Goal: Transaction & Acquisition: Purchase product/service

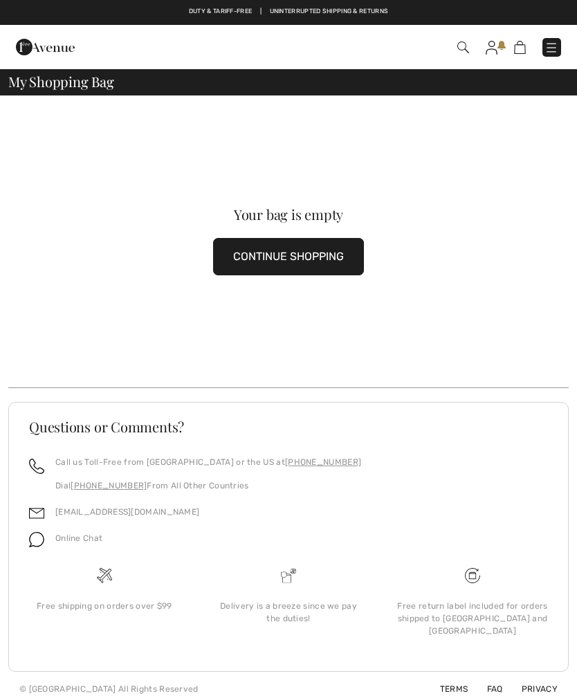
click at [558, 44] on img at bounding box center [552, 48] width 14 height 14
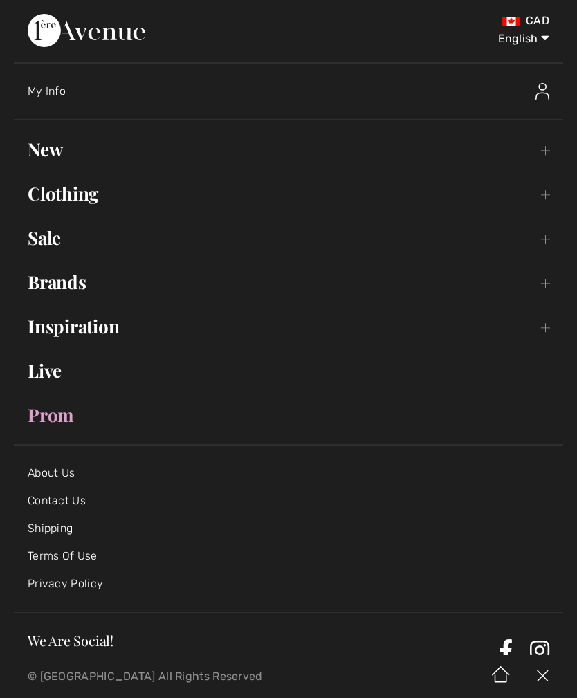
click at [49, 163] on link "New Toggle submenu" at bounding box center [288, 149] width 549 height 30
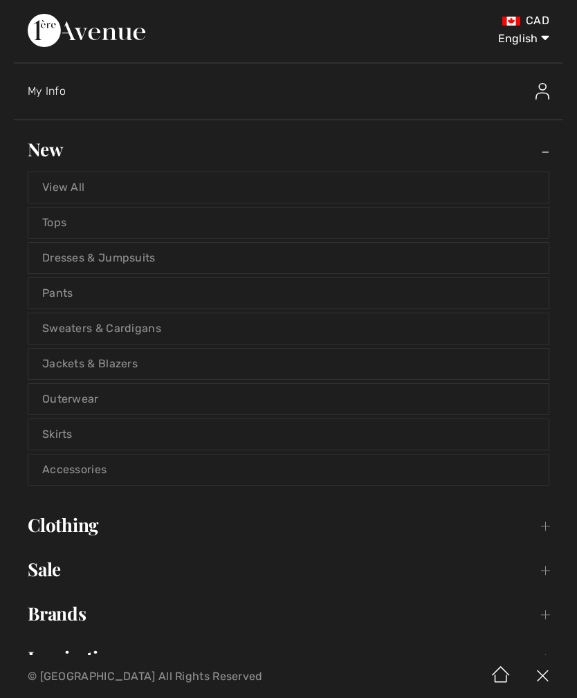
click at [44, 217] on link "Tops" at bounding box center [288, 223] width 520 height 30
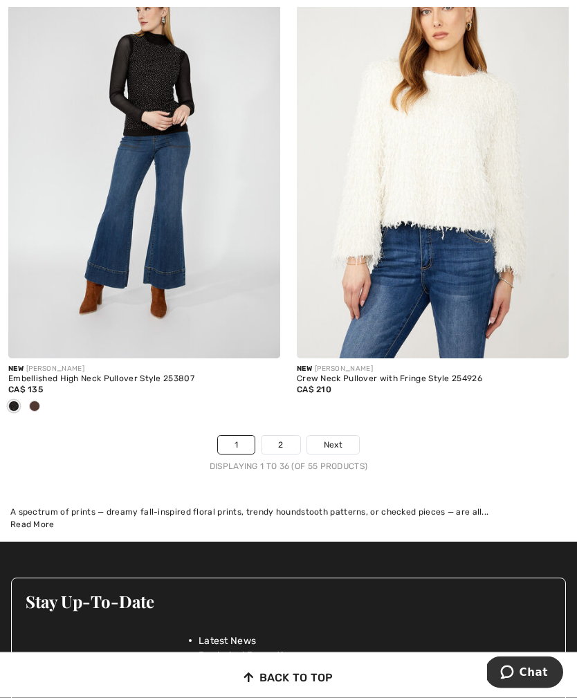
scroll to position [8472, 0]
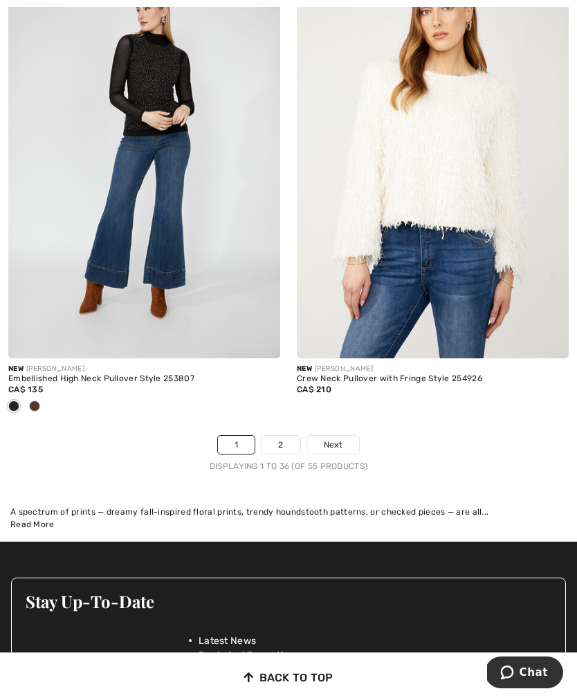
click at [298, 436] on link "2" at bounding box center [281, 445] width 38 height 18
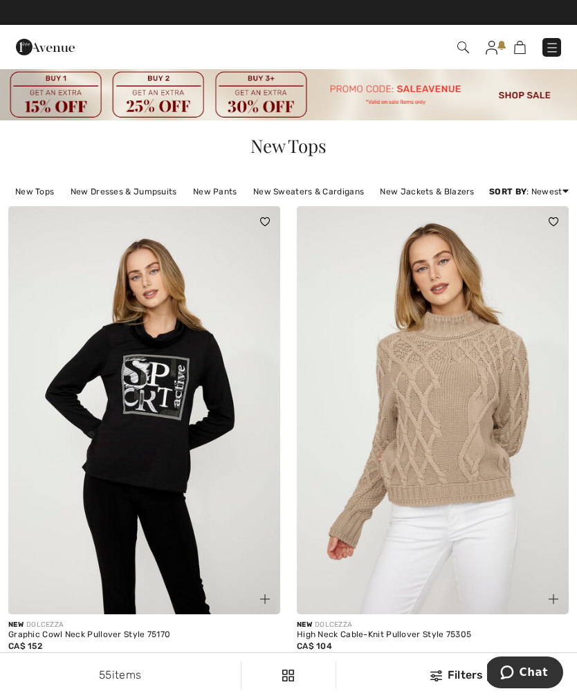
click at [499, 281] on link "Best Sellers" at bounding box center [513, 270] width 89 height 21
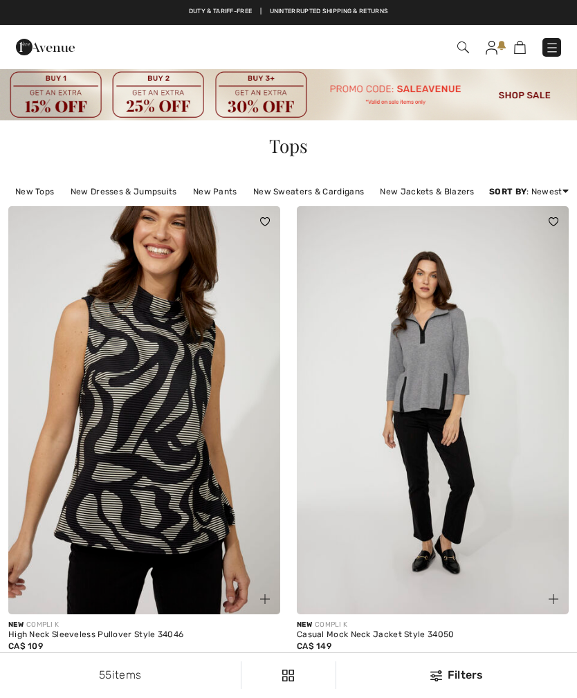
checkbox input "true"
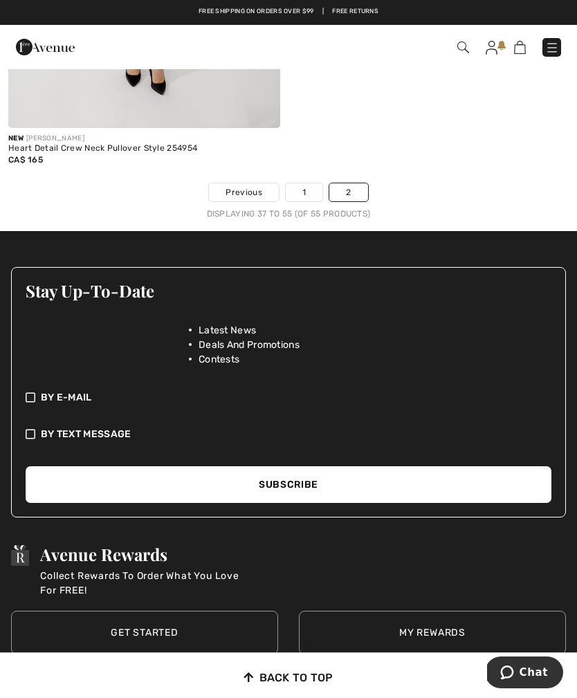
scroll to position [4836, 0]
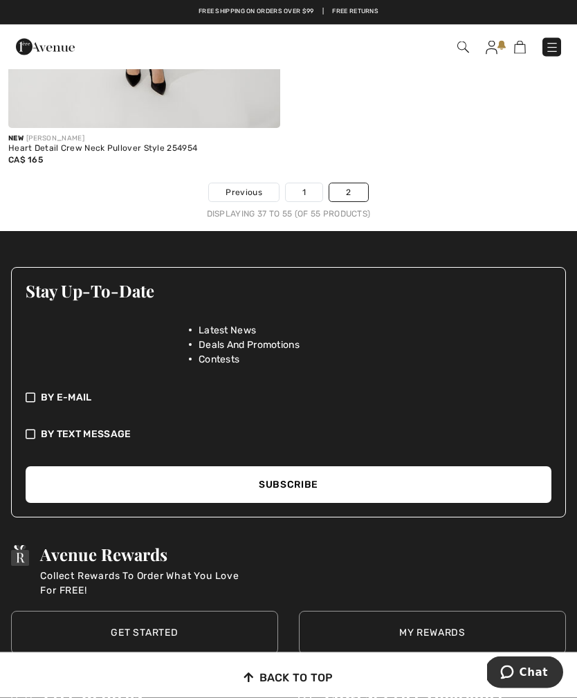
click at [341, 185] on link "2" at bounding box center [348, 193] width 38 height 18
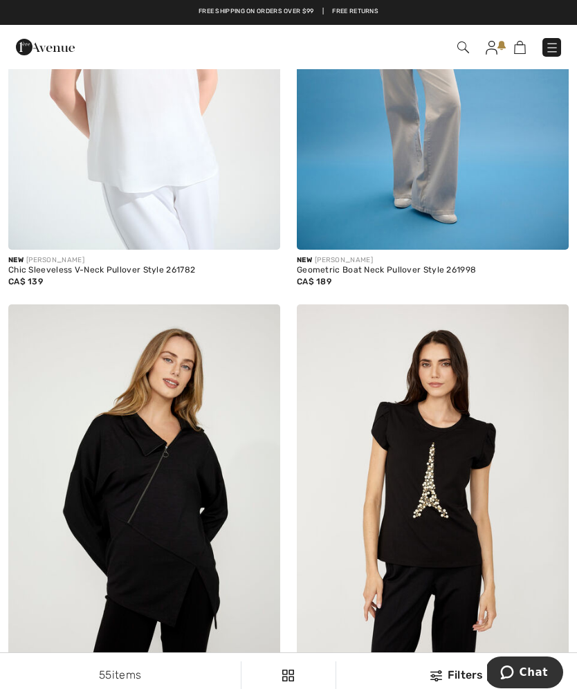
scroll to position [3787, 0]
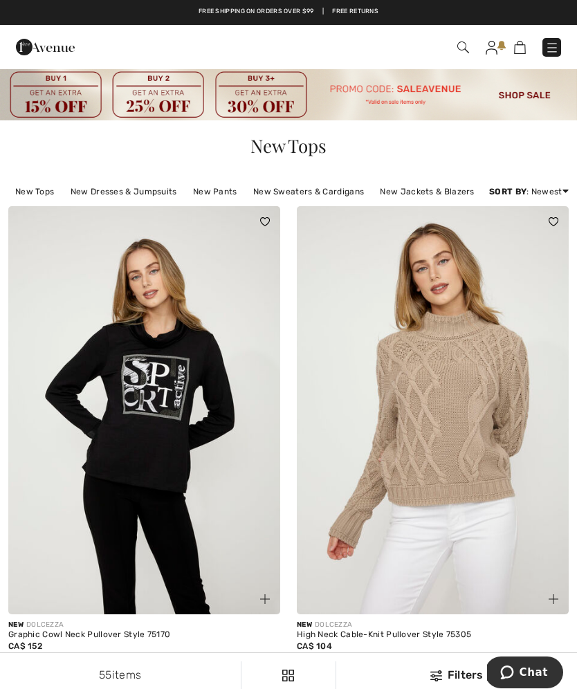
click at [540, 107] on img at bounding box center [288, 94] width 577 height 53
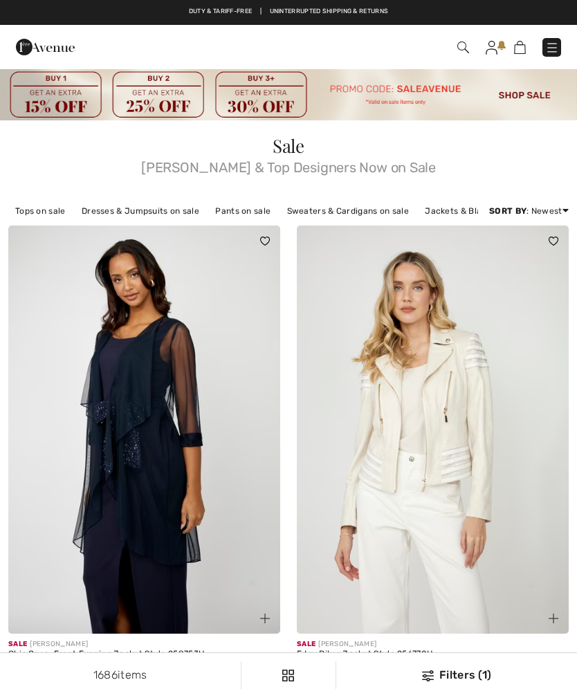
checkbox input "true"
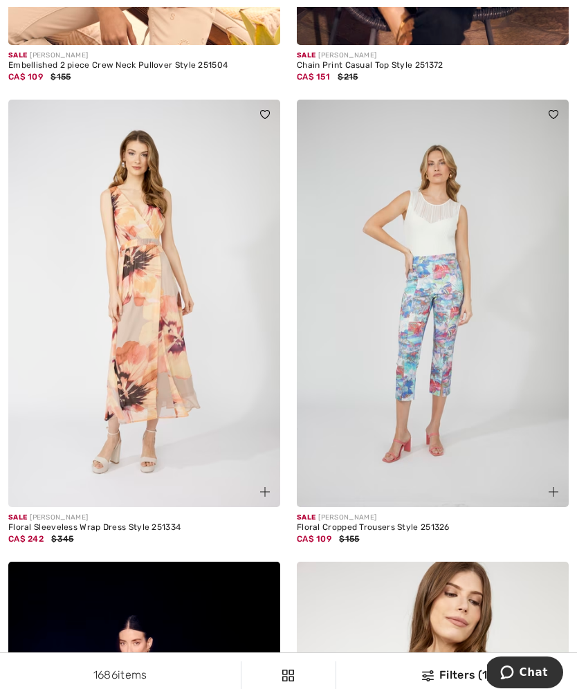
scroll to position [4934, 0]
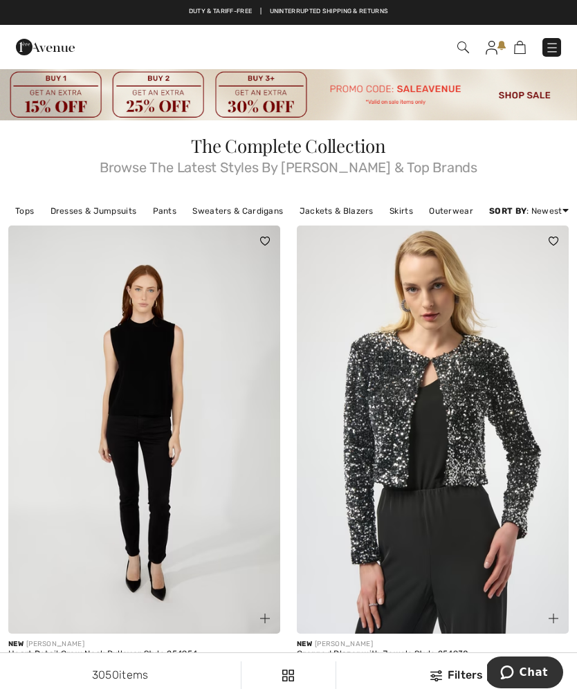
click at [37, 204] on link "Tops" at bounding box center [24, 211] width 33 height 18
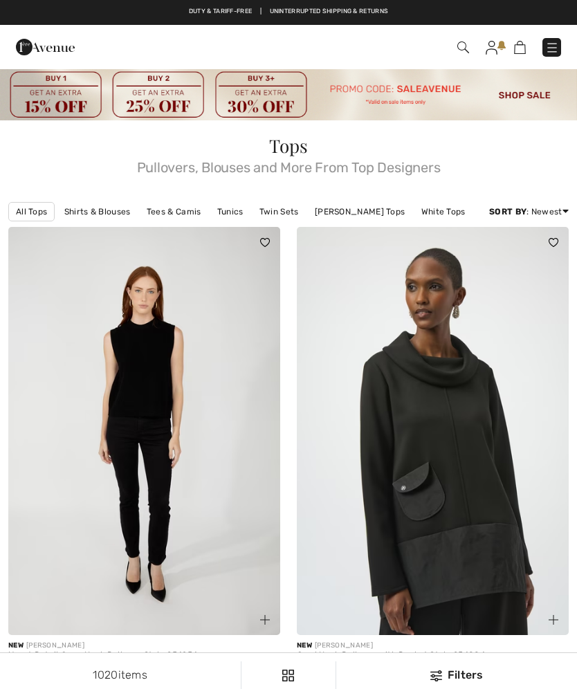
checkbox input "true"
click at [550, 456] on img at bounding box center [433, 431] width 272 height 408
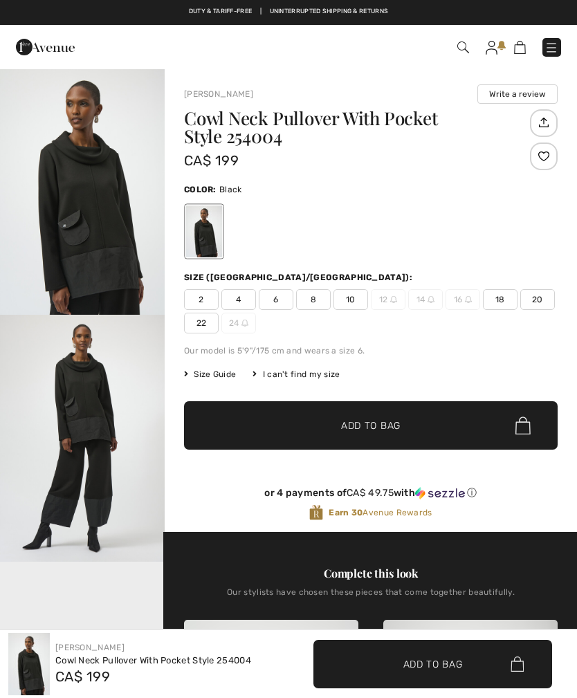
checkbox input "true"
click at [446, 206] on div at bounding box center [371, 231] width 374 height 57
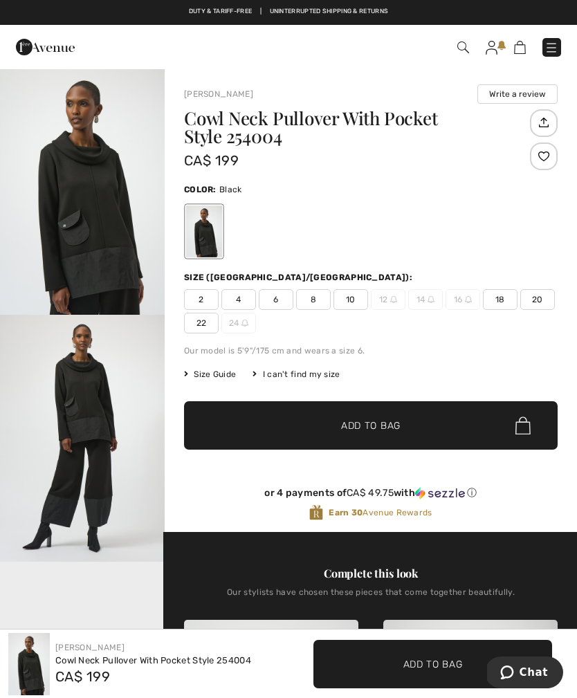
click at [213, 62] on div at bounding box center [124, 46] width 236 height 37
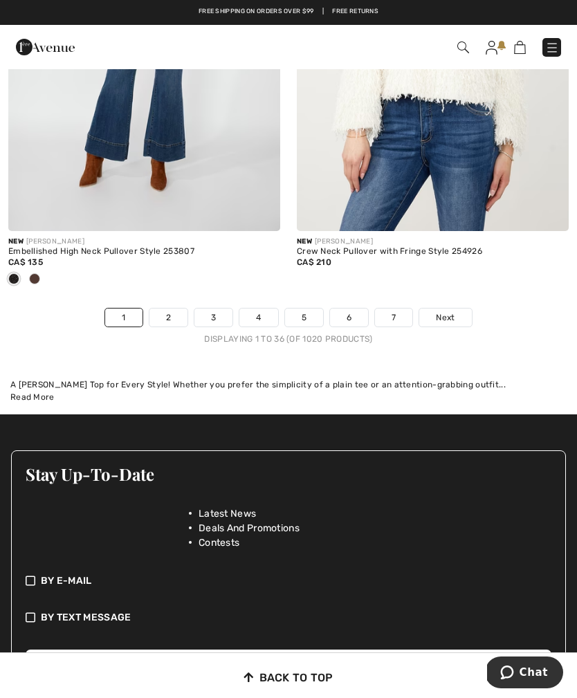
scroll to position [8614, 0]
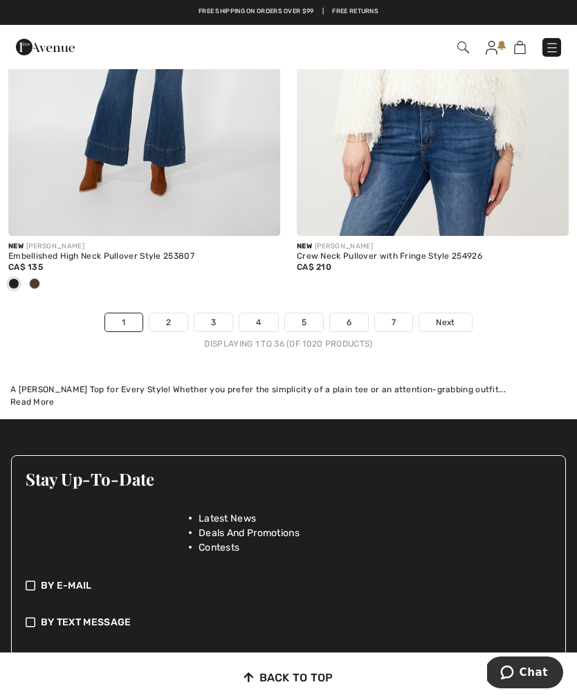
click at [170, 316] on link "2" at bounding box center [168, 322] width 38 height 18
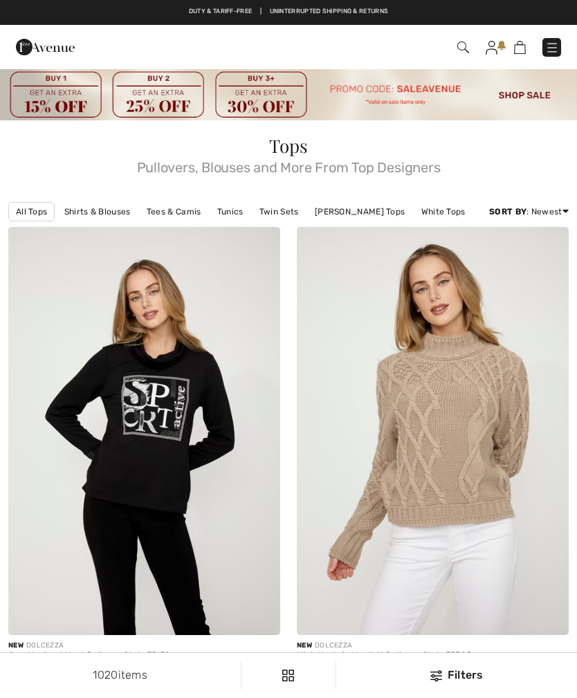
checkbox input "true"
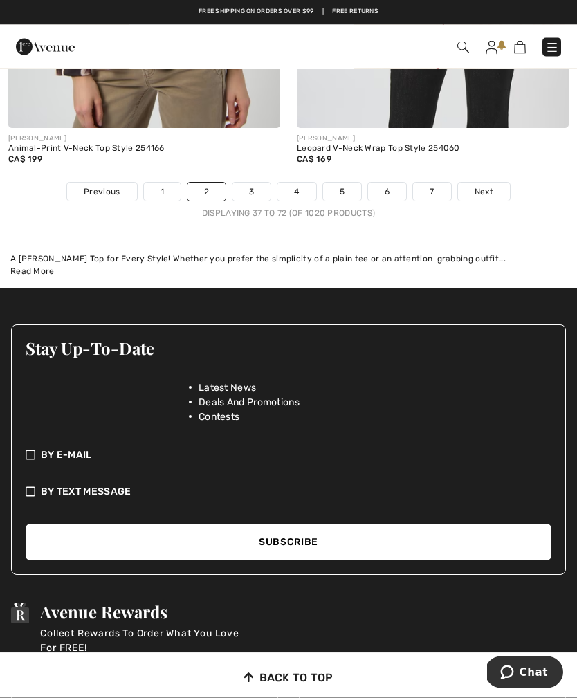
scroll to position [8811, 0]
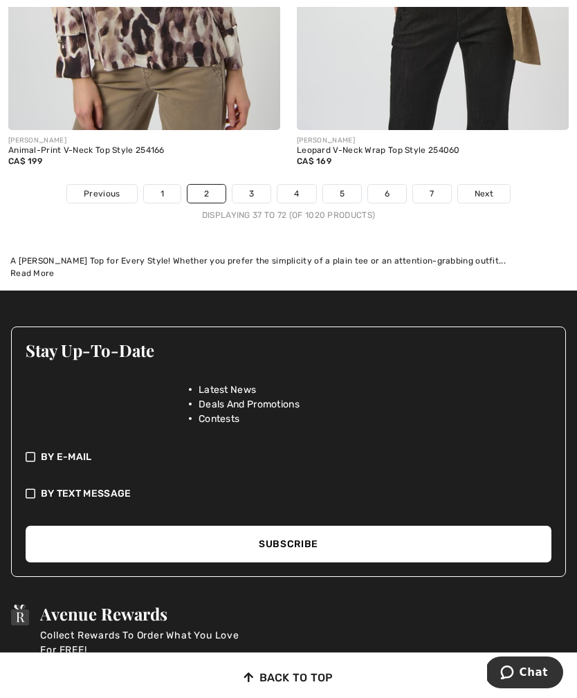
click at [252, 185] on link "3" at bounding box center [252, 194] width 38 height 18
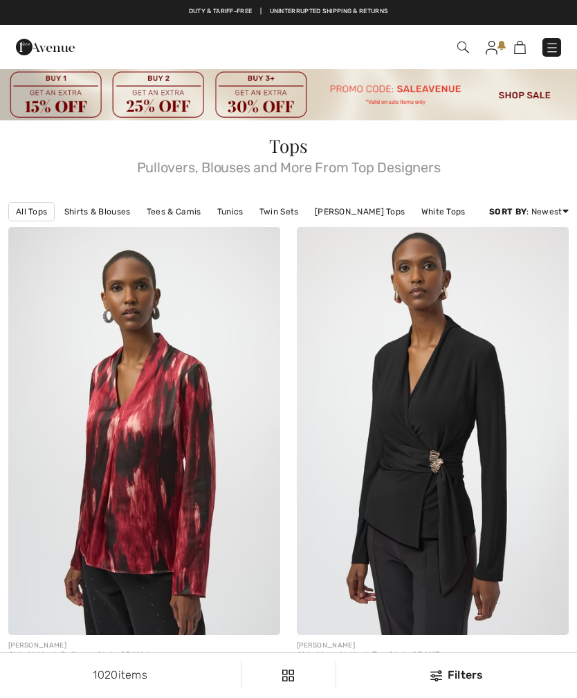
checkbox input "true"
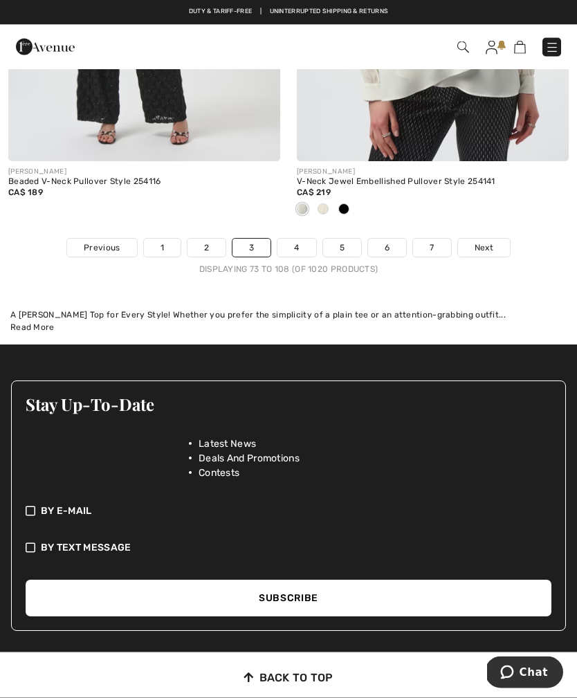
scroll to position [8575, 0]
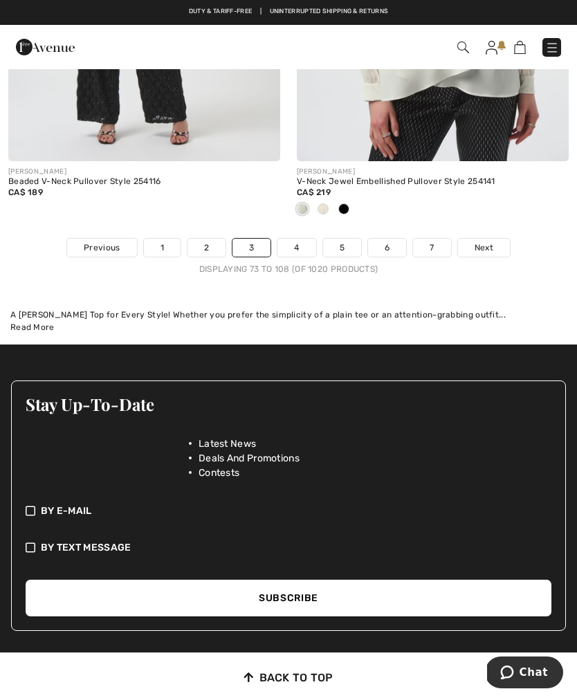
click at [298, 239] on link "4" at bounding box center [296, 248] width 38 height 18
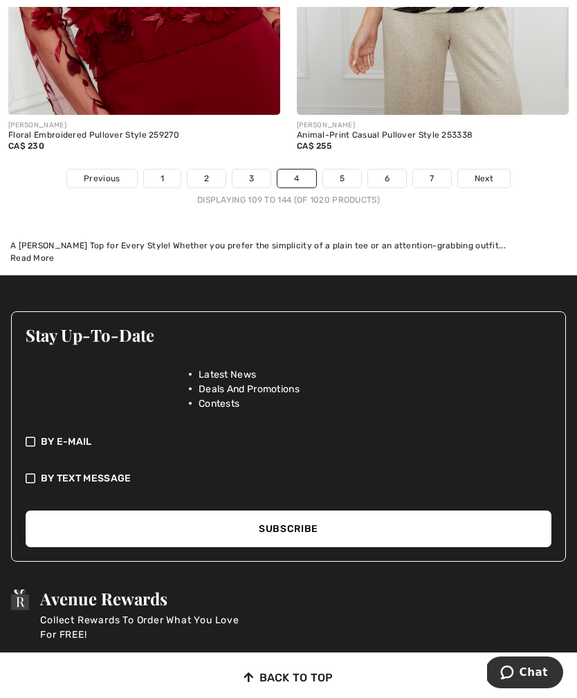
scroll to position [8719, 0]
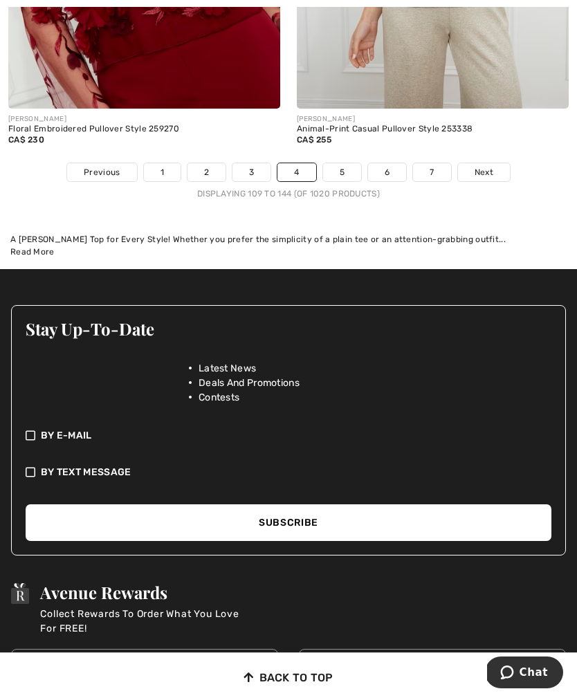
click at [348, 163] on link "5" at bounding box center [342, 172] width 38 height 18
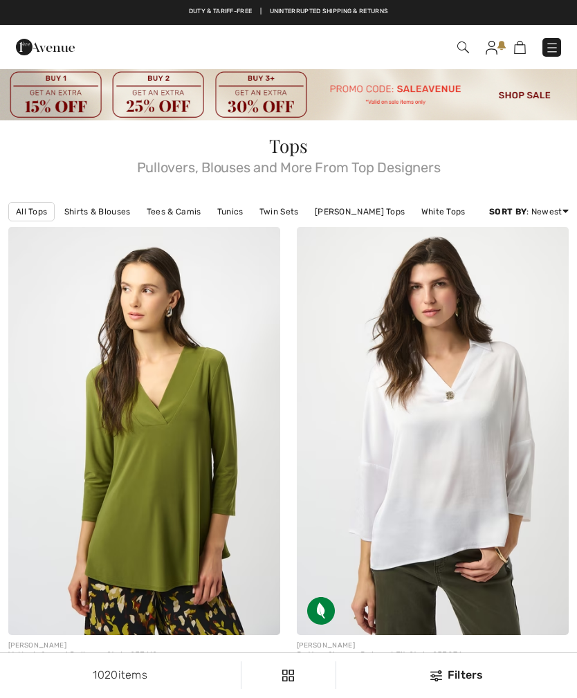
checkbox input "true"
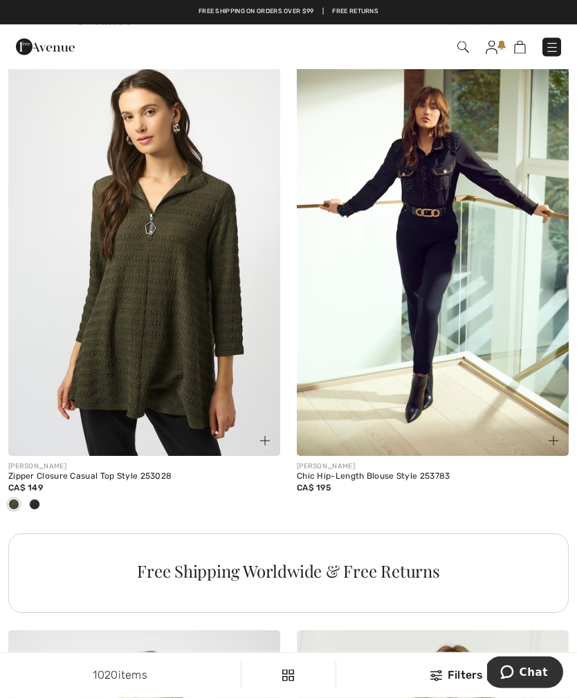
scroll to position [2560, 0]
click at [188, 324] on img at bounding box center [144, 252] width 272 height 408
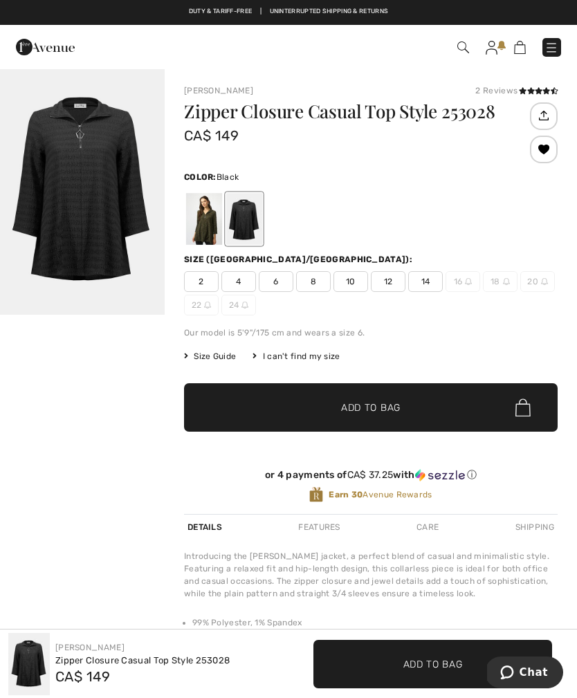
click at [205, 230] on div at bounding box center [204, 219] width 36 height 52
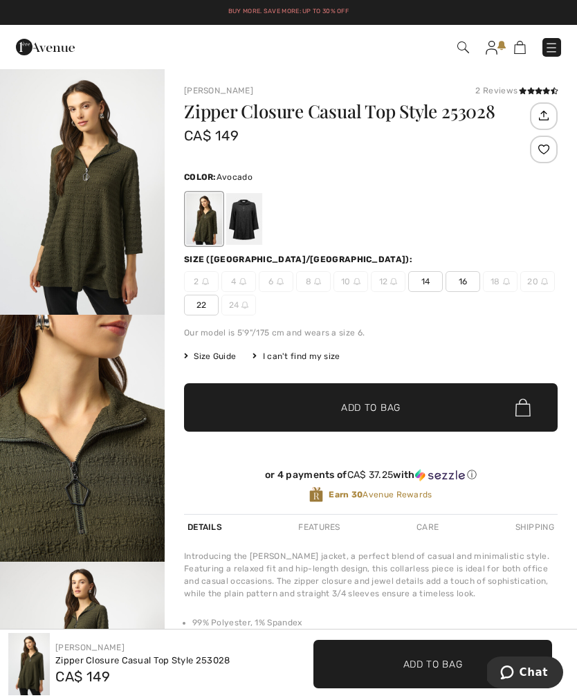
click at [429, 275] on span "14" at bounding box center [425, 281] width 35 height 21
click at [385, 410] on span "Add to Bag" at bounding box center [371, 408] width 60 height 15
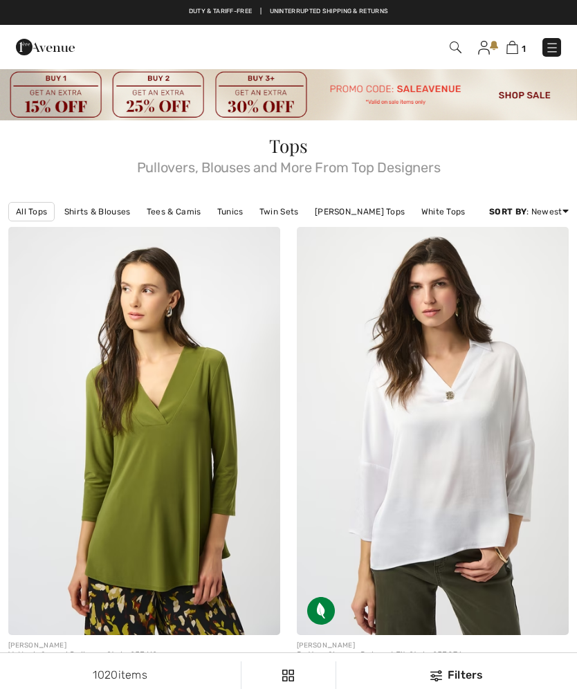
checkbox input "true"
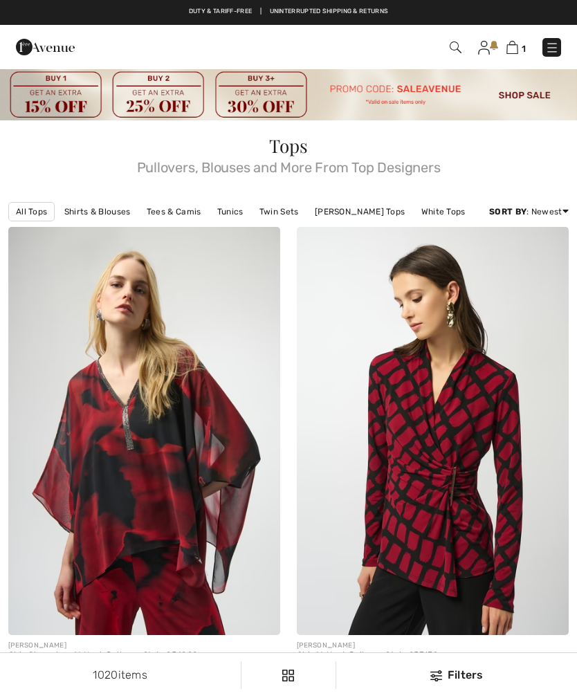
scroll to position [8763, 0]
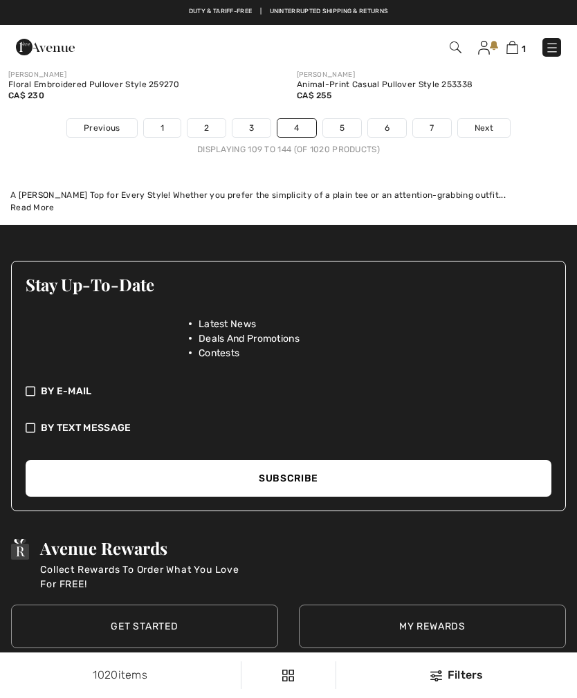
checkbox input "true"
click at [344, 119] on link "5" at bounding box center [342, 128] width 38 height 18
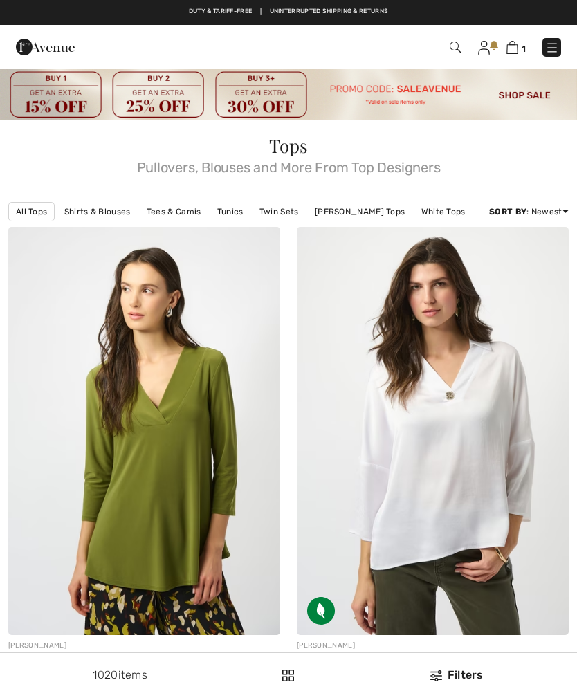
checkbox input "true"
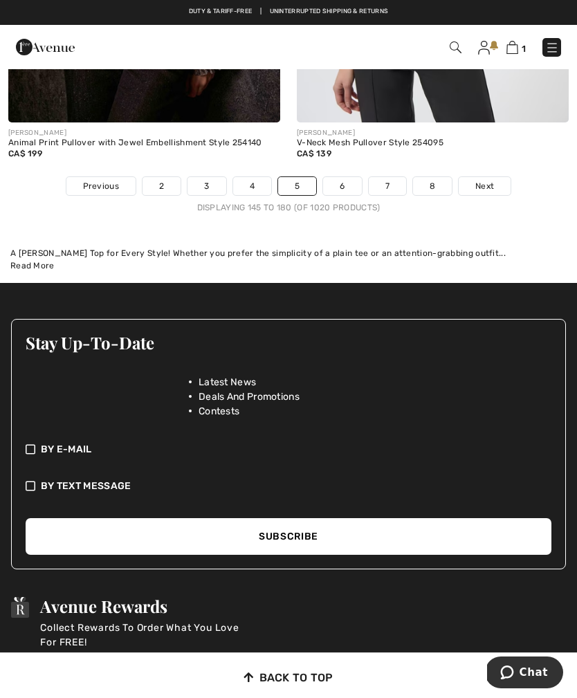
scroll to position [8823, 0]
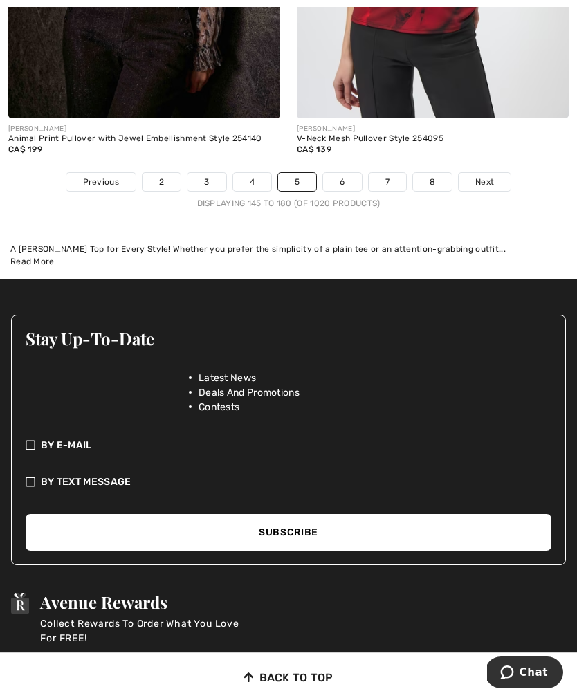
click at [341, 175] on link "6" at bounding box center [342, 182] width 38 height 18
click at [340, 173] on link "6" at bounding box center [342, 182] width 38 height 18
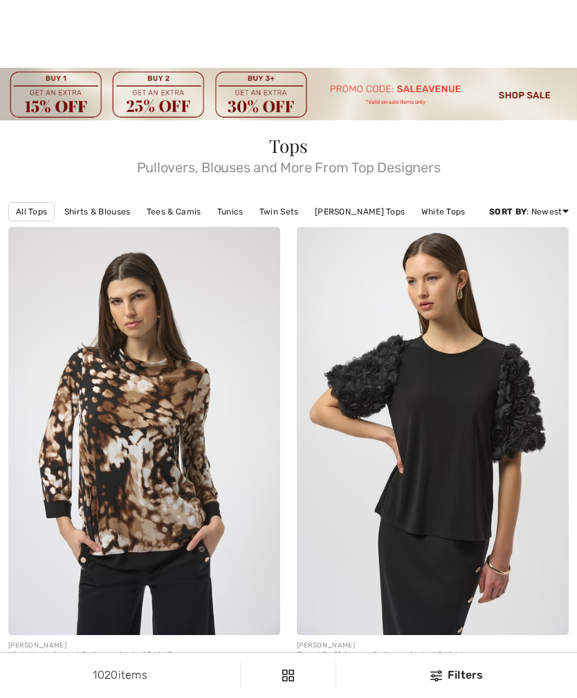
checkbox input "true"
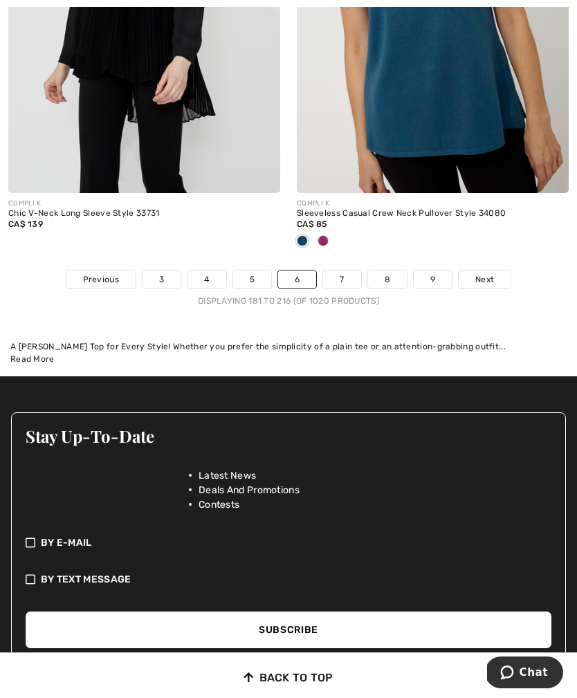
scroll to position [8561, 0]
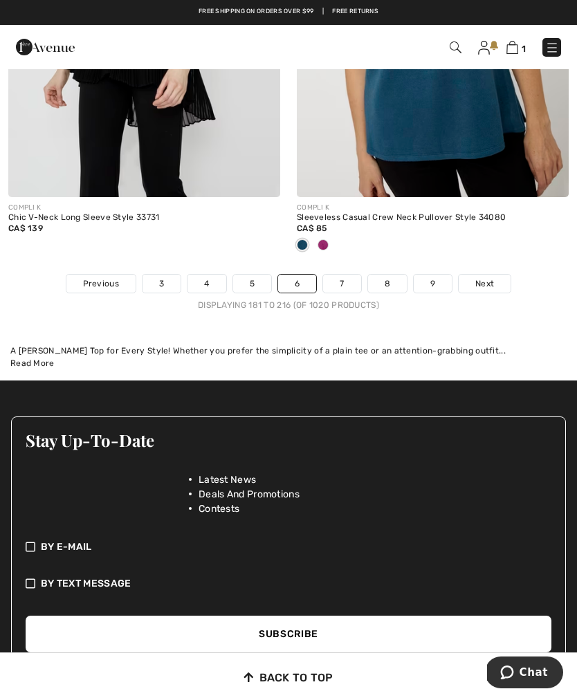
click at [345, 275] on link "7" at bounding box center [341, 284] width 37 height 18
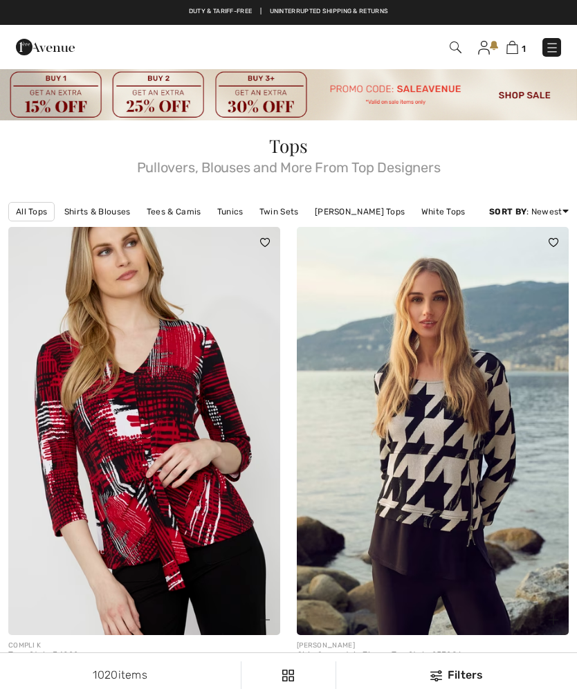
checkbox input "true"
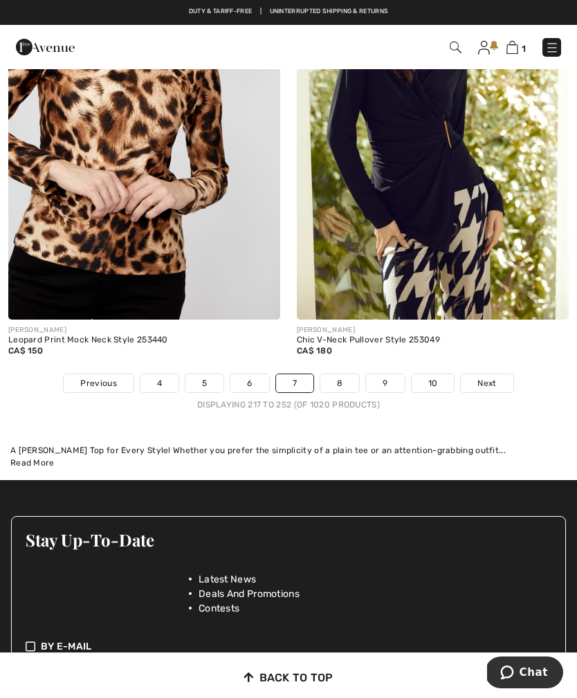
scroll to position [8595, 0]
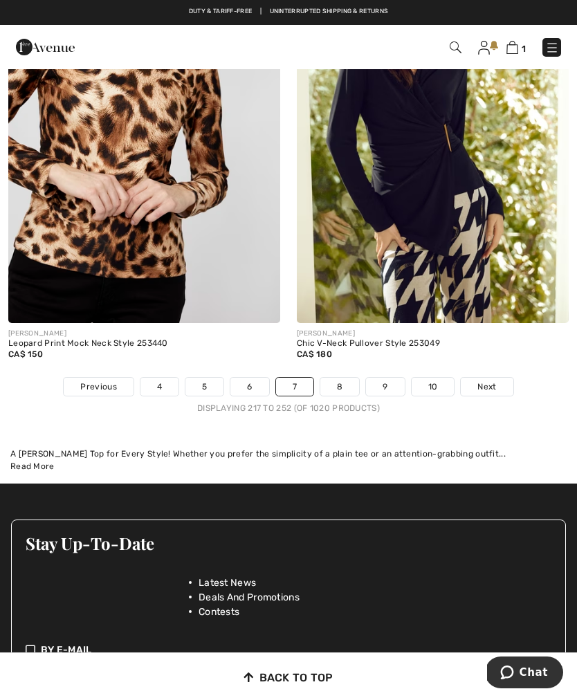
click at [340, 378] on link "8" at bounding box center [339, 387] width 39 height 18
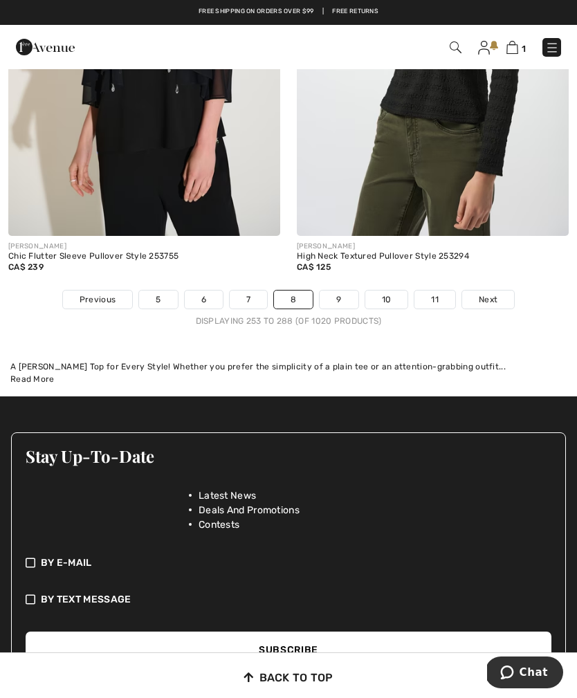
scroll to position [8568, 0]
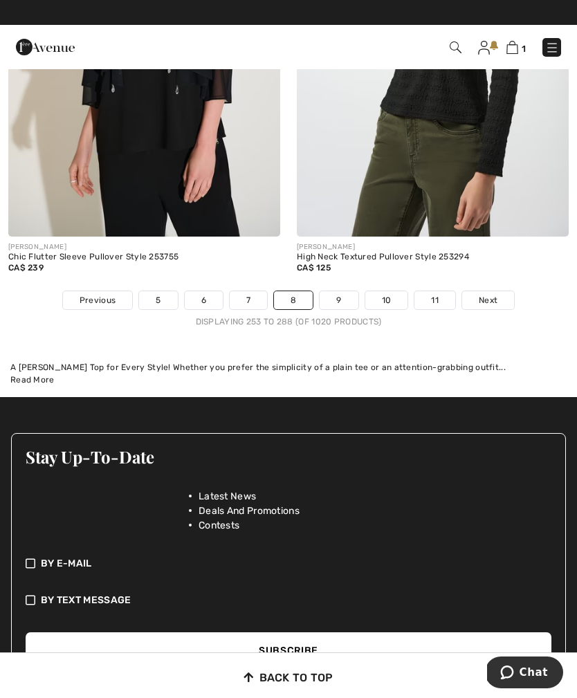
click at [343, 291] on link "9" at bounding box center [339, 300] width 38 height 18
click at [344, 291] on link "9" at bounding box center [339, 300] width 38 height 18
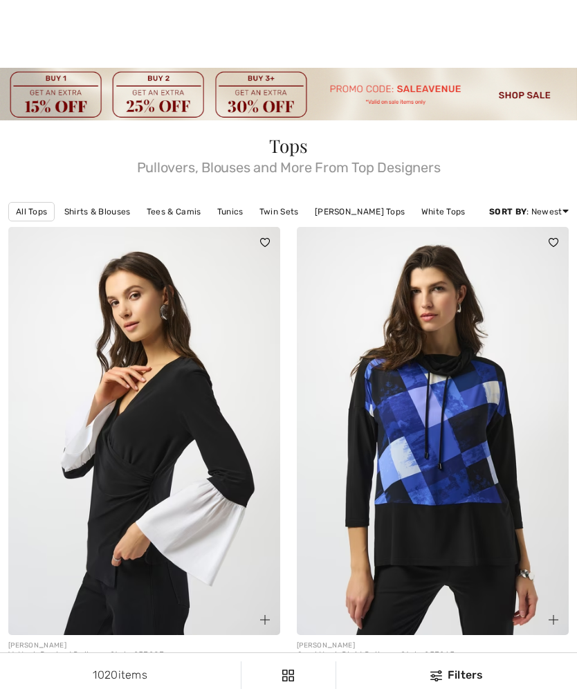
checkbox input "true"
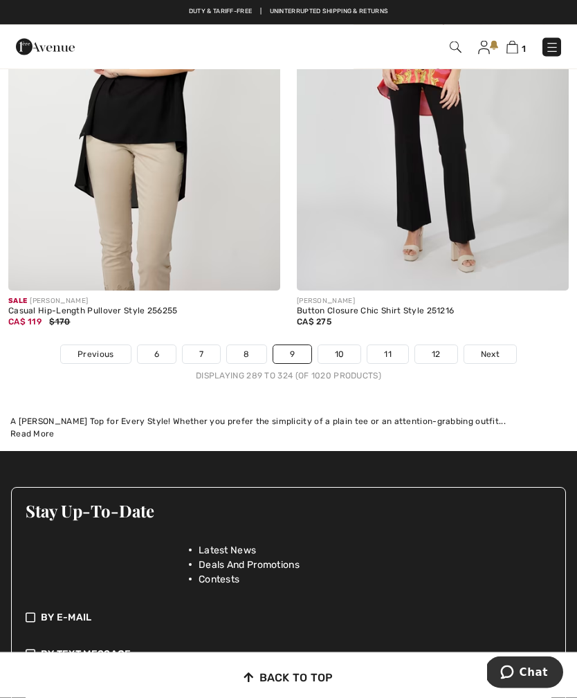
scroll to position [8465, 0]
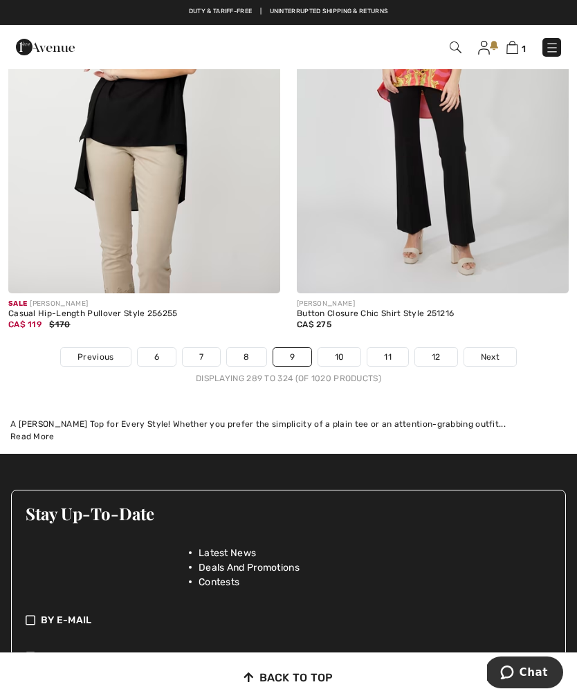
click at [340, 348] on link "10" at bounding box center [339, 357] width 43 height 18
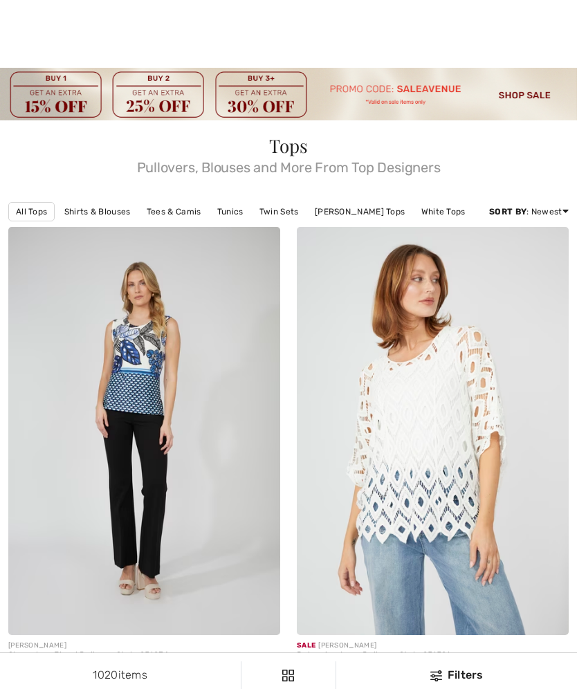
checkbox input "true"
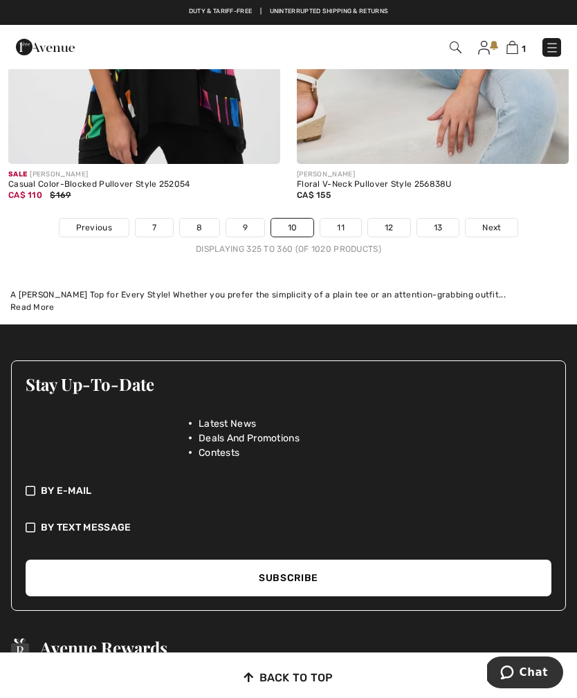
scroll to position [8614, 0]
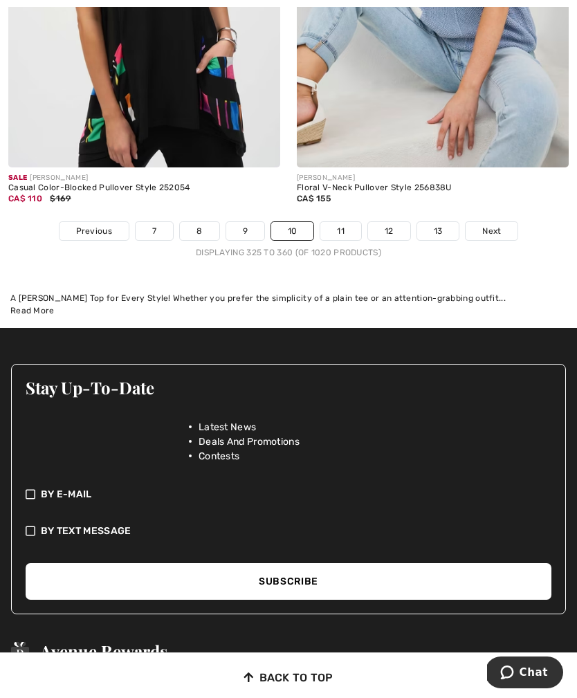
click at [342, 222] on link "11" at bounding box center [340, 231] width 41 height 18
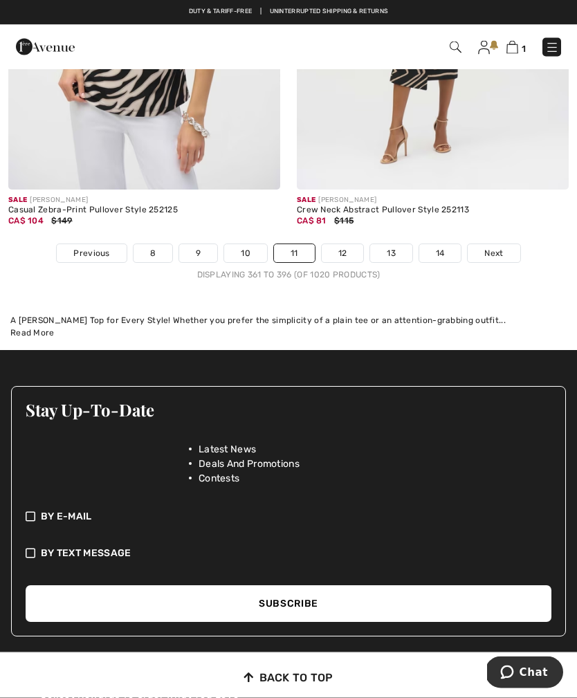
scroll to position [8695, 0]
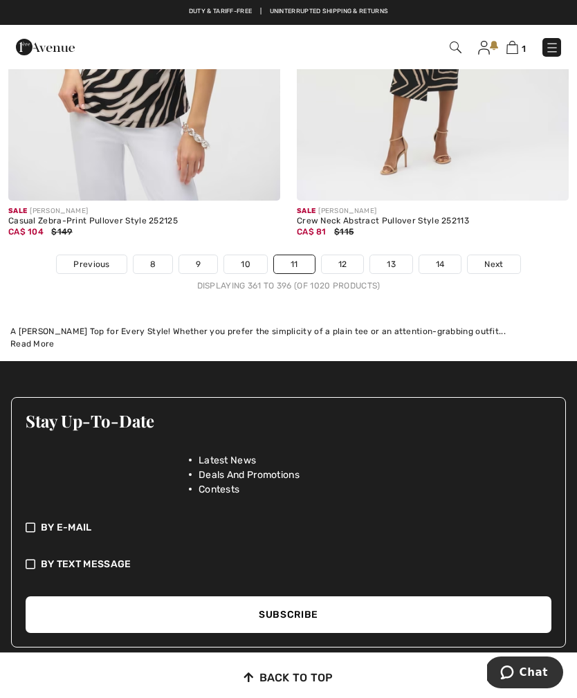
click at [341, 255] on link "12" at bounding box center [343, 264] width 42 height 18
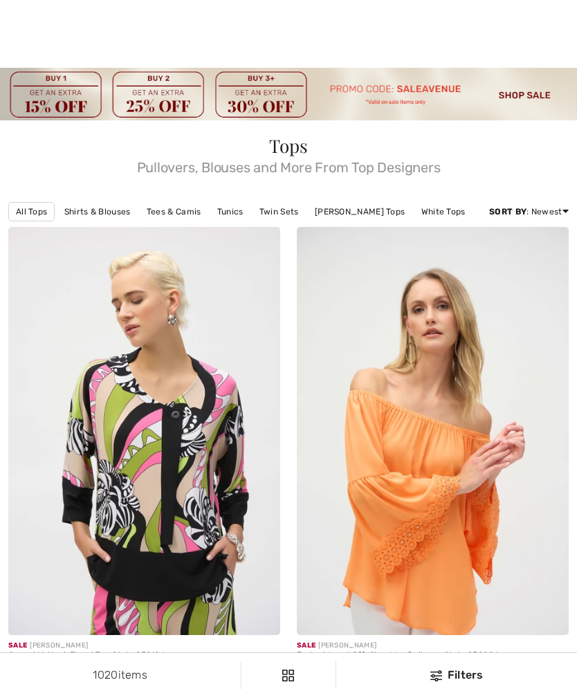
checkbox input "true"
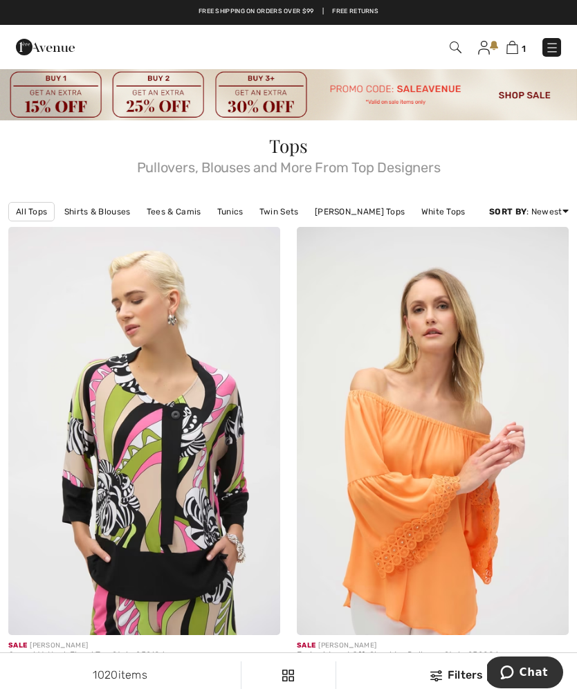
click at [457, 49] on img at bounding box center [456, 48] width 12 height 12
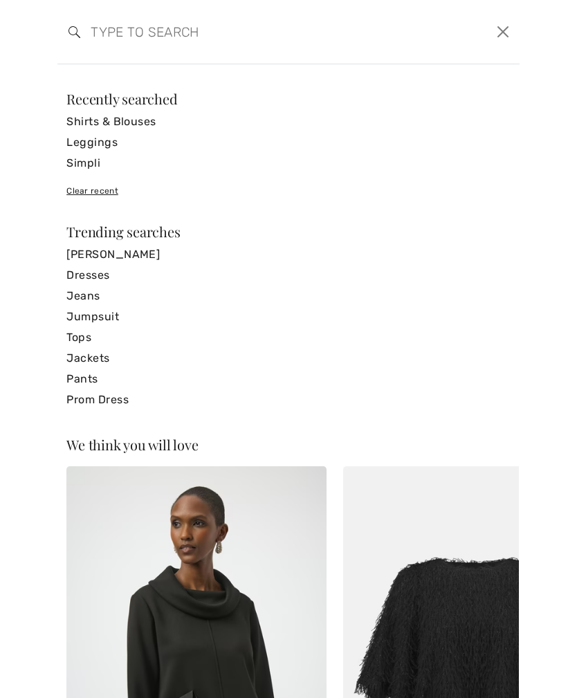
click at [82, 334] on link "Tops" at bounding box center [288, 337] width 444 height 21
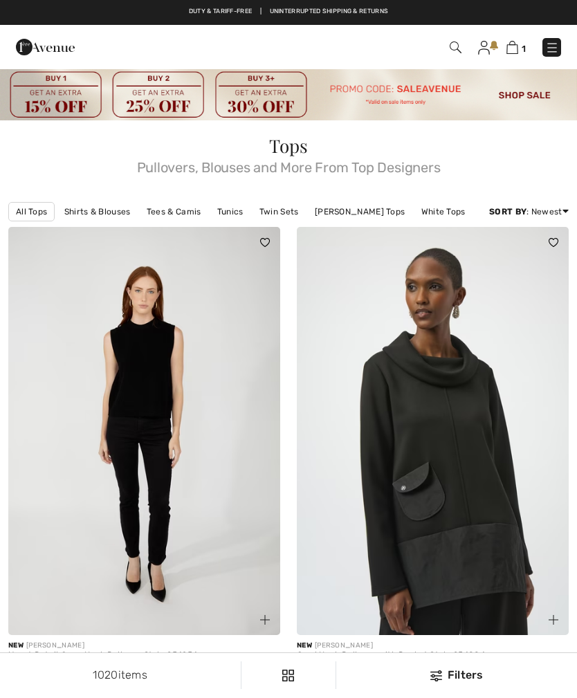
checkbox input "true"
click at [460, 42] on img at bounding box center [456, 48] width 12 height 12
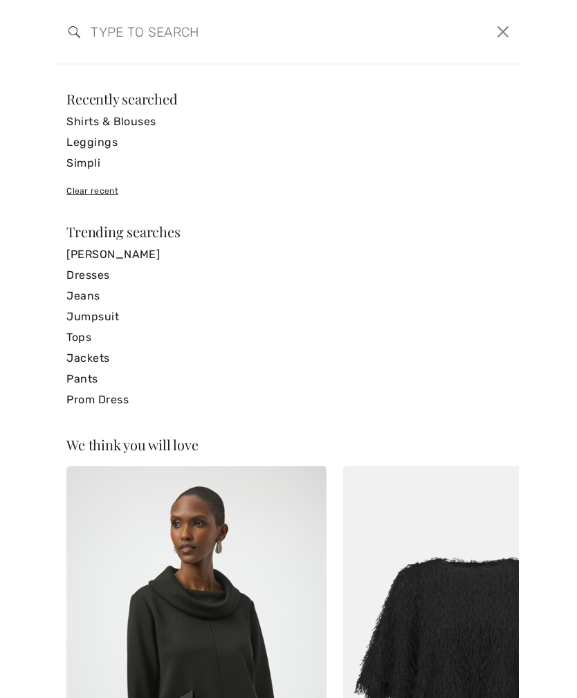
click at [120, 44] on input "search" at bounding box center [239, 32] width 318 height 42
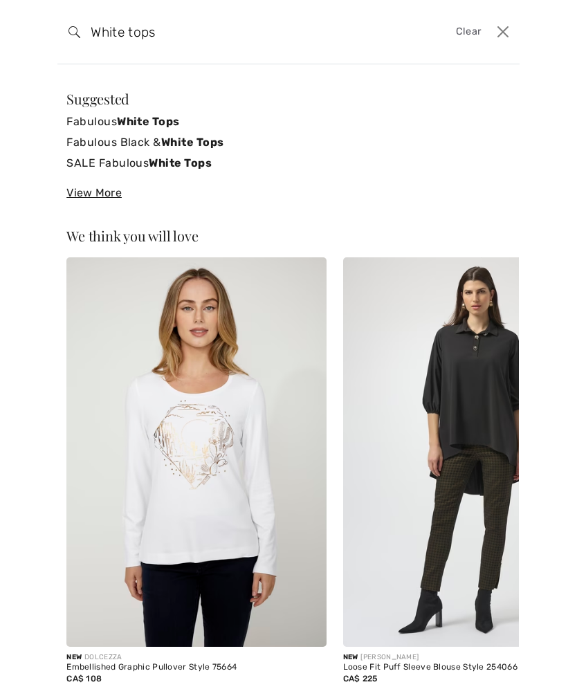
type input "White tops"
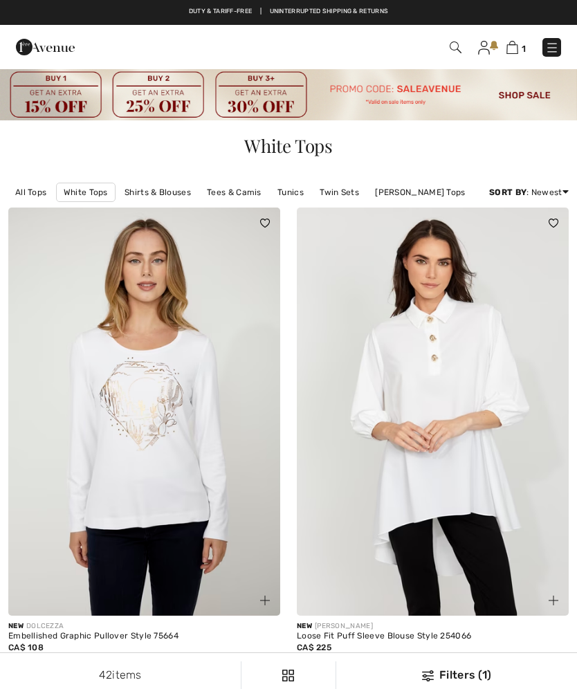
checkbox input "true"
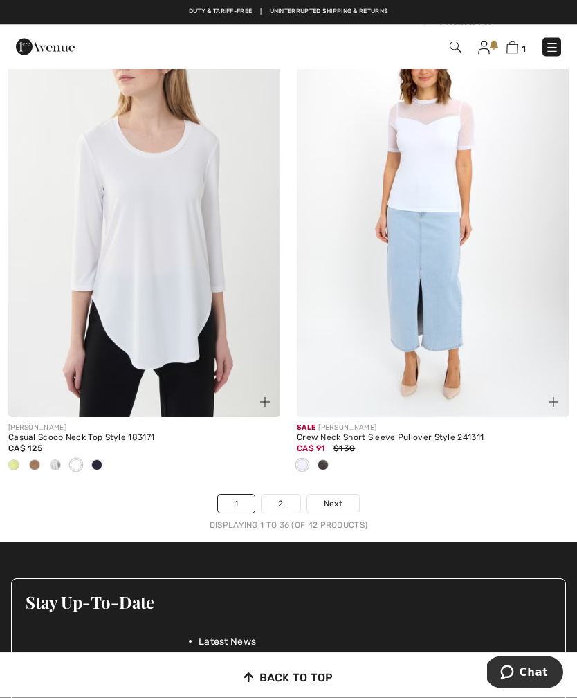
scroll to position [8595, 0]
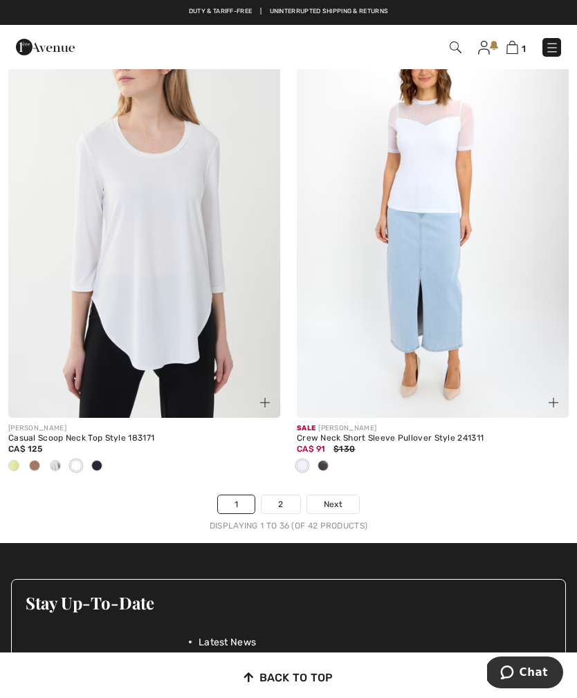
click at [288, 495] on link "2" at bounding box center [281, 504] width 38 height 18
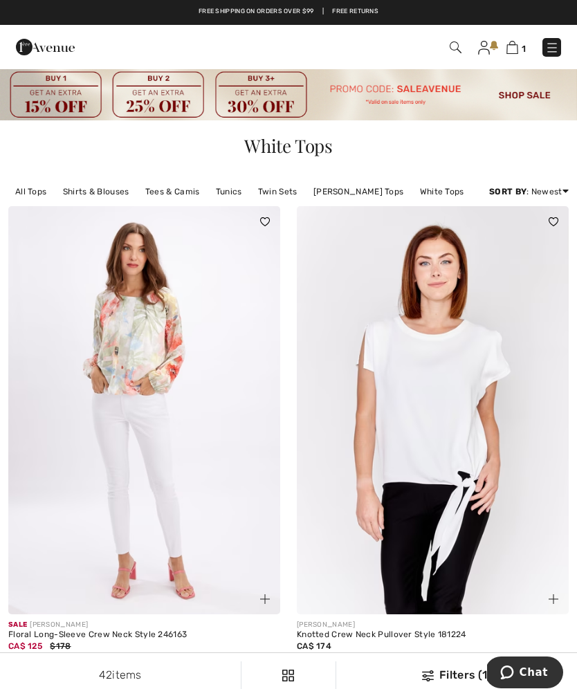
click at [457, 47] on img at bounding box center [456, 48] width 12 height 12
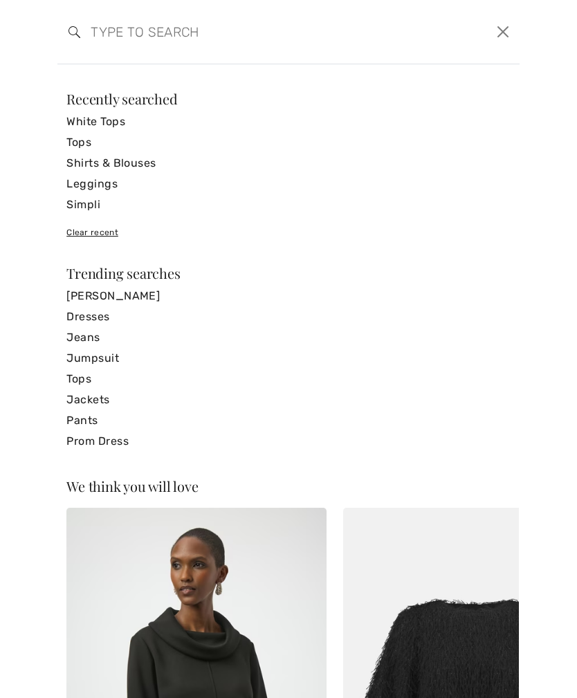
click at [111, 123] on link "White Tops" at bounding box center [288, 121] width 444 height 21
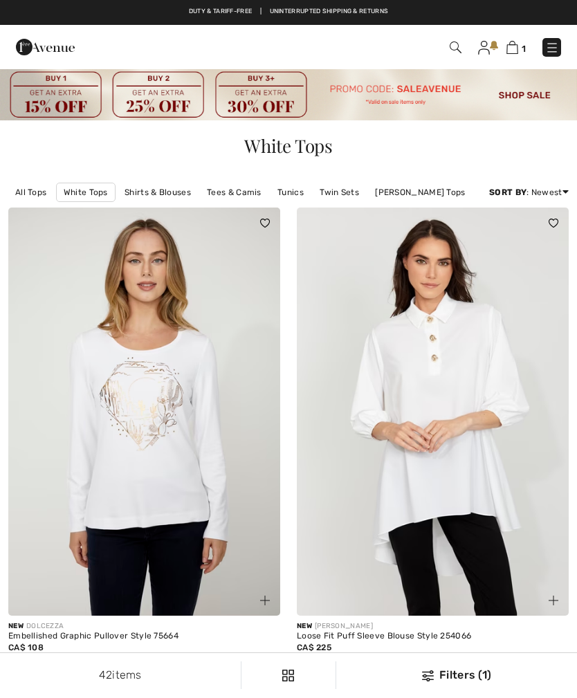
checkbox input "true"
click at [165, 188] on link "Shirts & Blouses" at bounding box center [158, 192] width 80 height 18
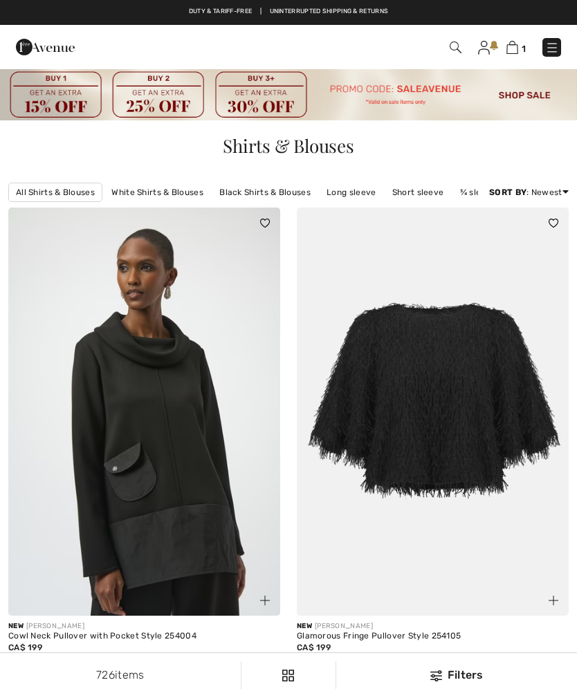
checkbox input "true"
click at [452, 47] on img at bounding box center [456, 48] width 12 height 12
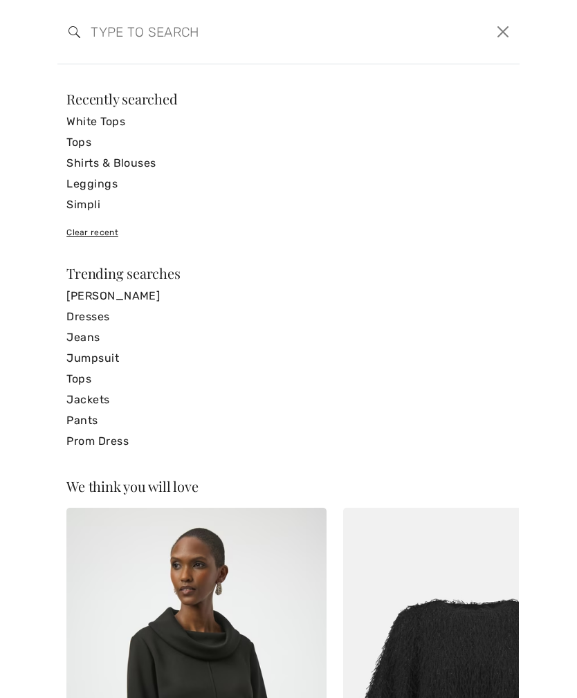
click at [109, 48] on input "search" at bounding box center [239, 32] width 318 height 42
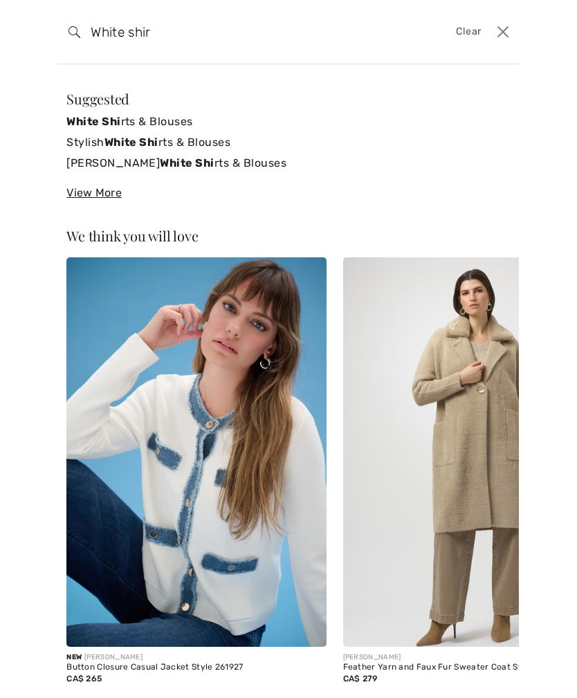
type input "White shirt"
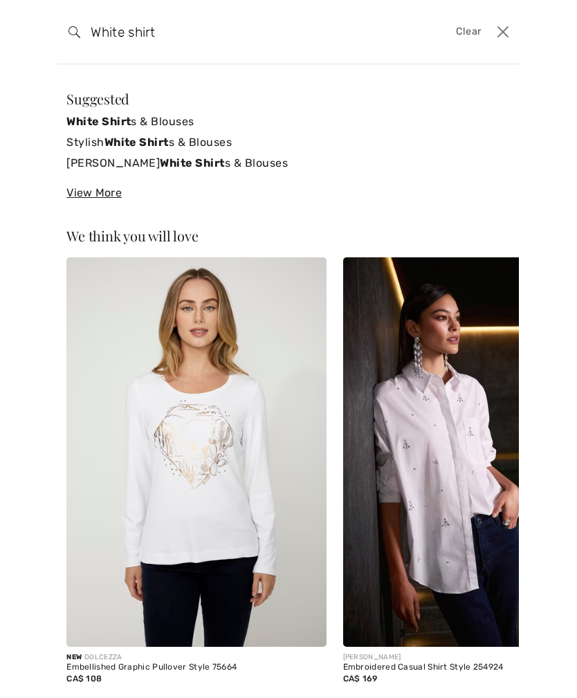
click at [155, 141] on strong "White Shirt" at bounding box center [136, 142] width 64 height 13
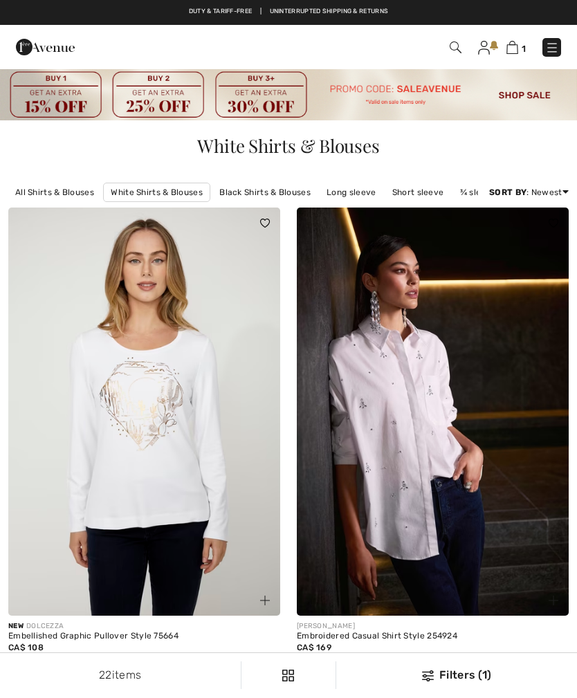
checkbox input "true"
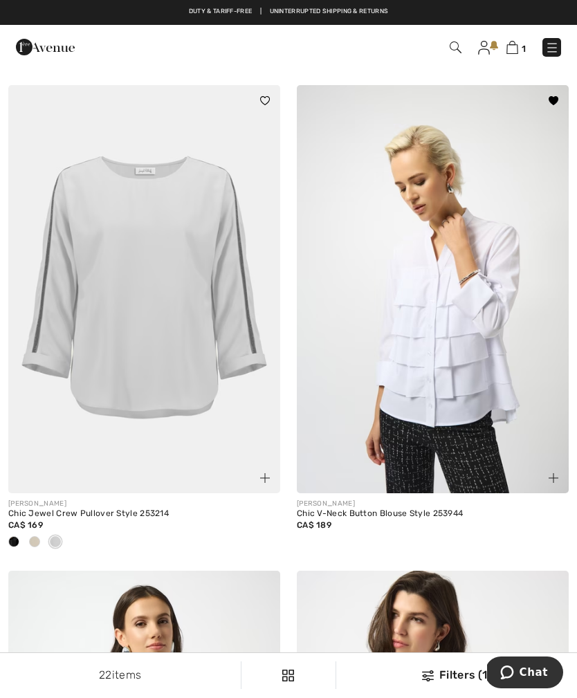
scroll to position [1583, 0]
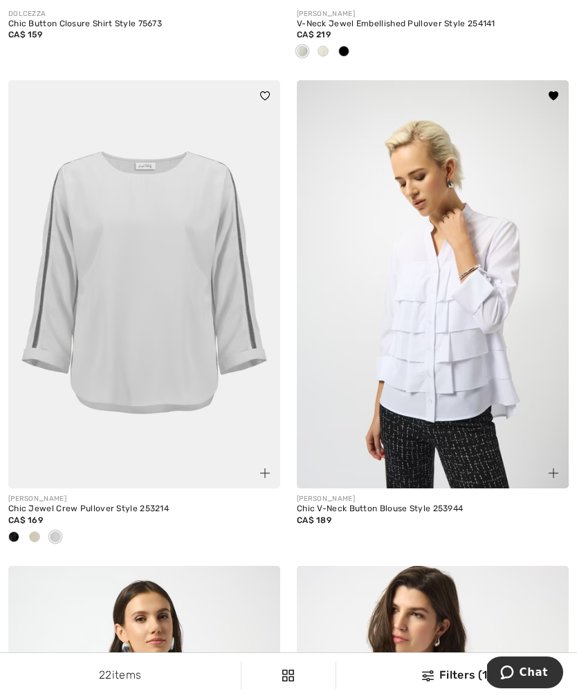
click at [419, 389] on img at bounding box center [433, 284] width 272 height 408
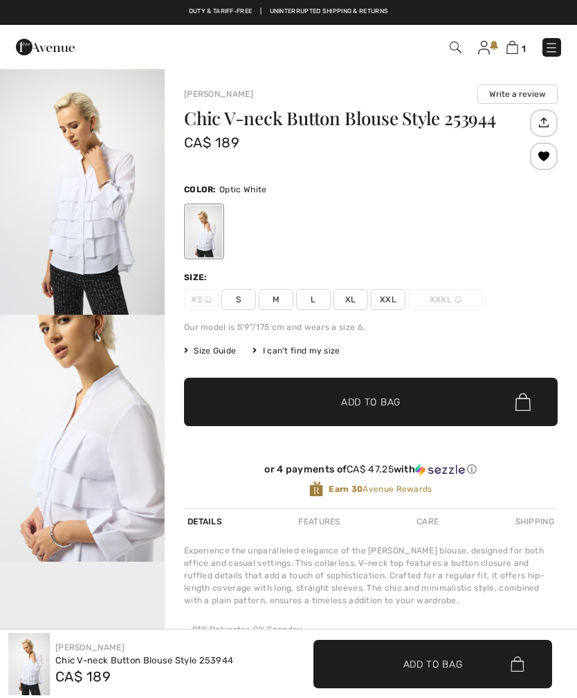
checkbox input "true"
click at [221, 348] on span "Size Guide" at bounding box center [210, 351] width 52 height 12
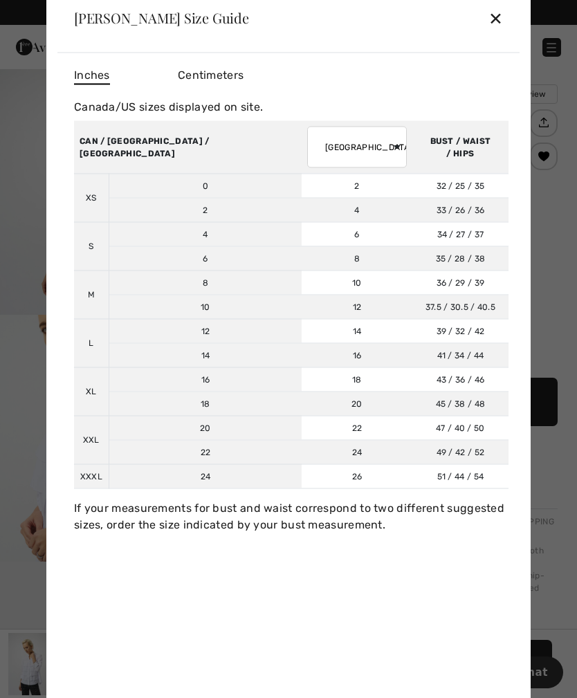
click at [117, 141] on th "CAN / [GEOGRAPHIC_DATA] / [GEOGRAPHIC_DATA]" at bounding box center [188, 146] width 228 height 53
click at [500, 25] on div "✕" at bounding box center [496, 17] width 15 height 29
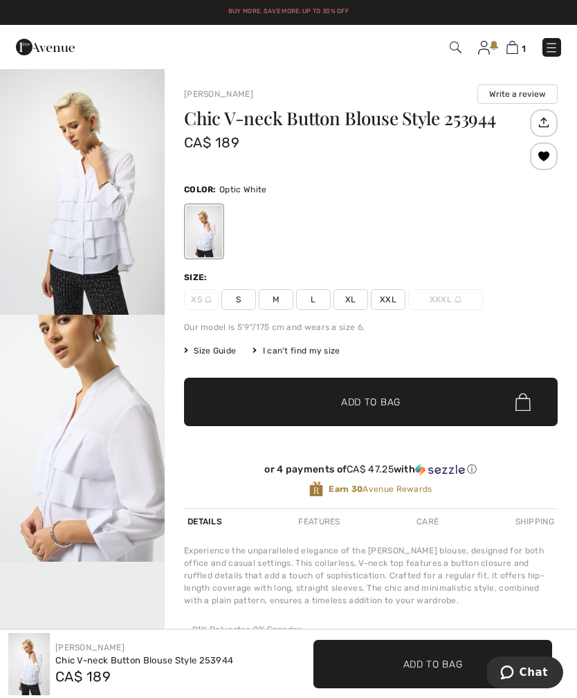
click at [317, 298] on span "L" at bounding box center [313, 299] width 35 height 21
click at [408, 403] on span "✔ Added to Bag Add to Bag" at bounding box center [371, 402] width 374 height 48
click at [508, 48] on img at bounding box center [511, 47] width 12 height 13
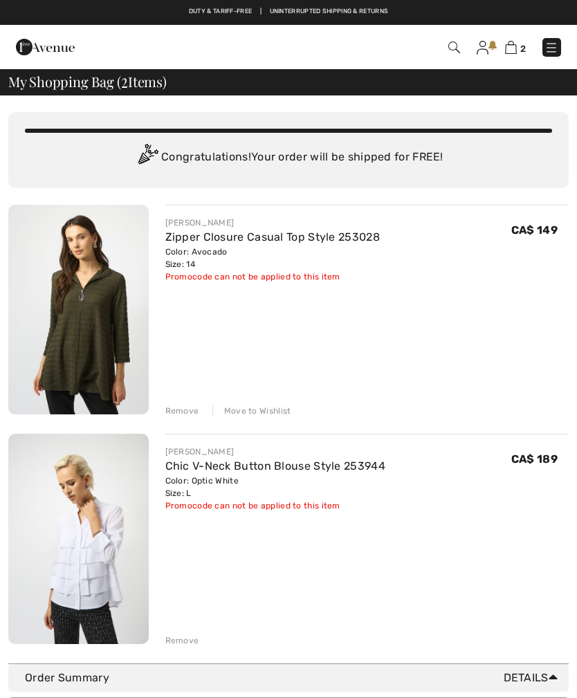
click at [100, 300] on img at bounding box center [78, 310] width 140 height 210
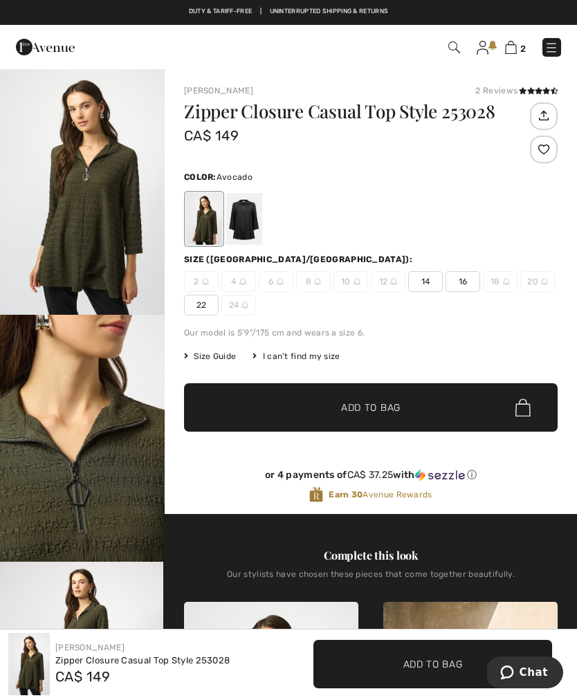
click at [214, 356] on span "Size Guide" at bounding box center [210, 356] width 52 height 12
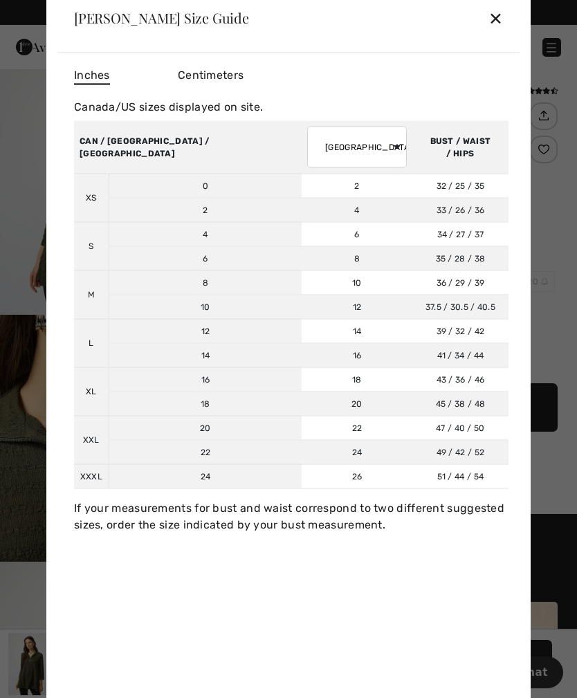
click at [502, 15] on div "✕" at bounding box center [496, 17] width 15 height 29
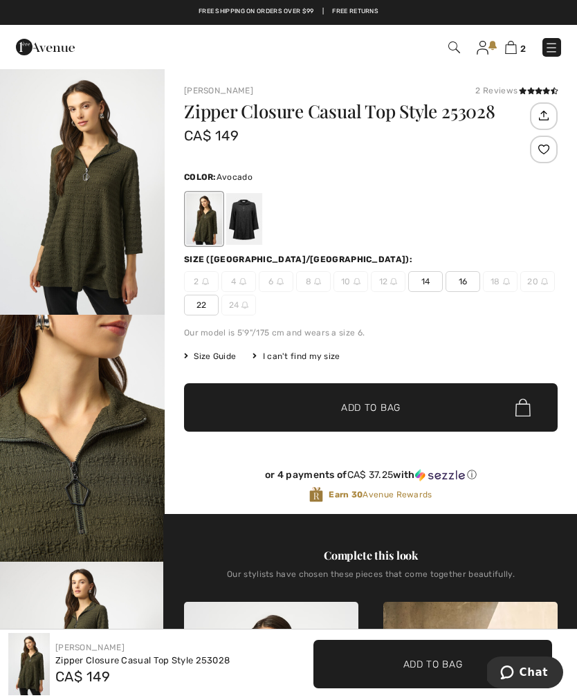
click at [252, 228] on div at bounding box center [244, 219] width 36 height 52
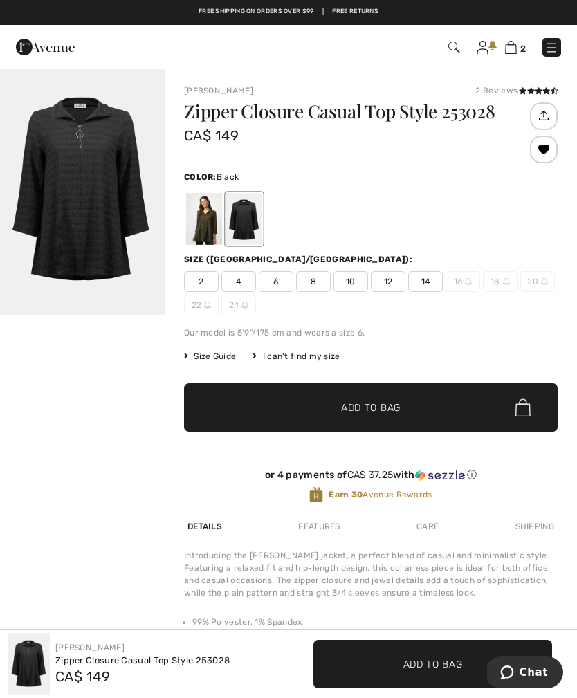
click at [212, 353] on span "Size Guide" at bounding box center [210, 356] width 52 height 12
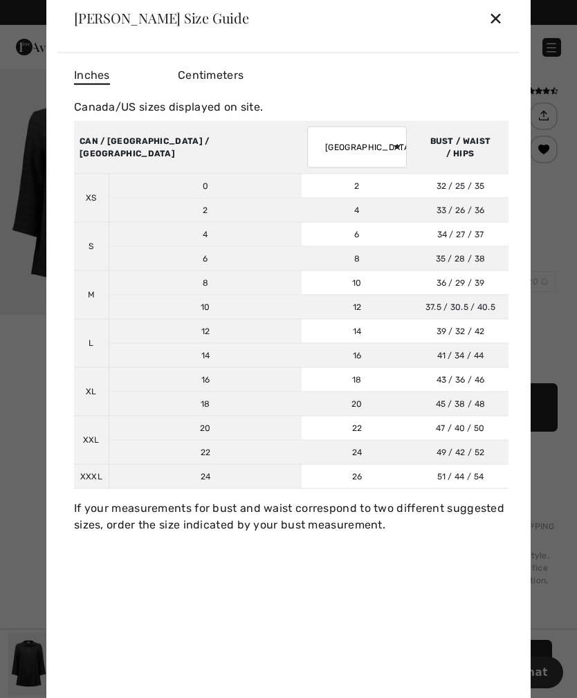
click at [495, 22] on div "✕" at bounding box center [496, 17] width 15 height 29
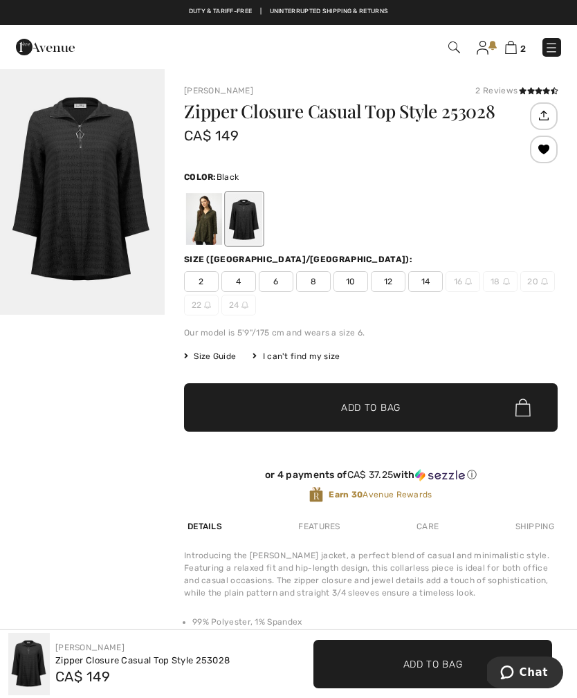
click at [426, 281] on span "14" at bounding box center [425, 281] width 35 height 21
click at [376, 403] on span "Add to Bag" at bounding box center [371, 408] width 60 height 15
click at [512, 52] on img at bounding box center [511, 47] width 12 height 13
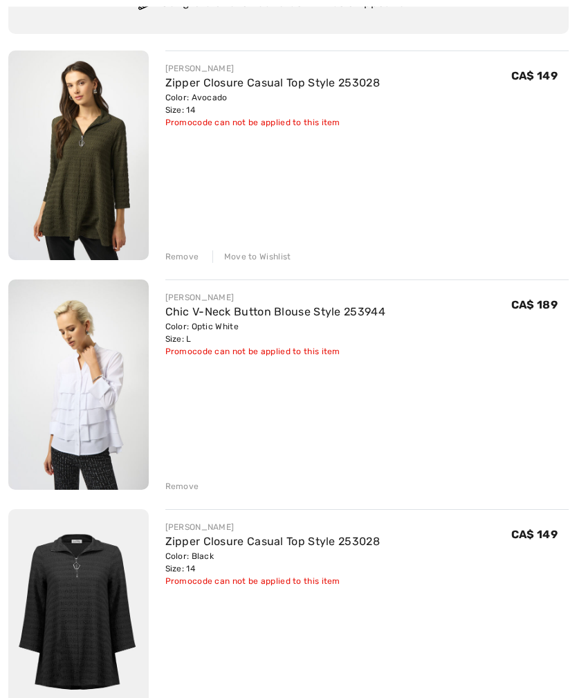
scroll to position [154, 0]
click at [165, 264] on div "JOSEPH RIBKOFF Zipper Closure Casual Top Style 253028 Color: Avocado Size: 14 F…" at bounding box center [288, 386] width 561 height 671
click at [172, 256] on div "Remove" at bounding box center [182, 257] width 34 height 12
click at [185, 249] on div "Remove Move to Wishlist" at bounding box center [367, 255] width 404 height 15
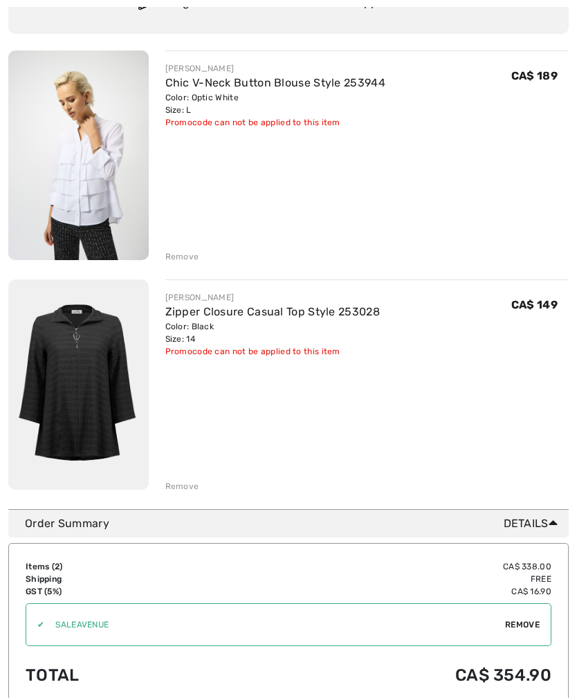
click at [89, 169] on img at bounding box center [78, 156] width 140 height 210
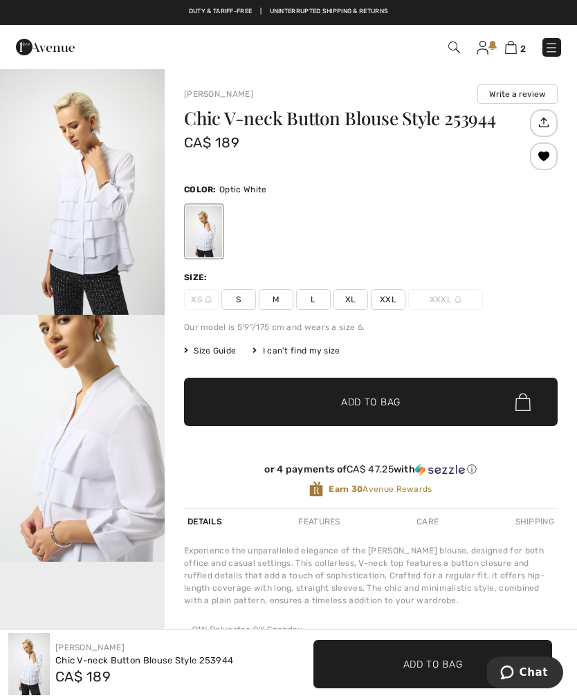
click at [212, 348] on span "Size Guide" at bounding box center [210, 351] width 52 height 12
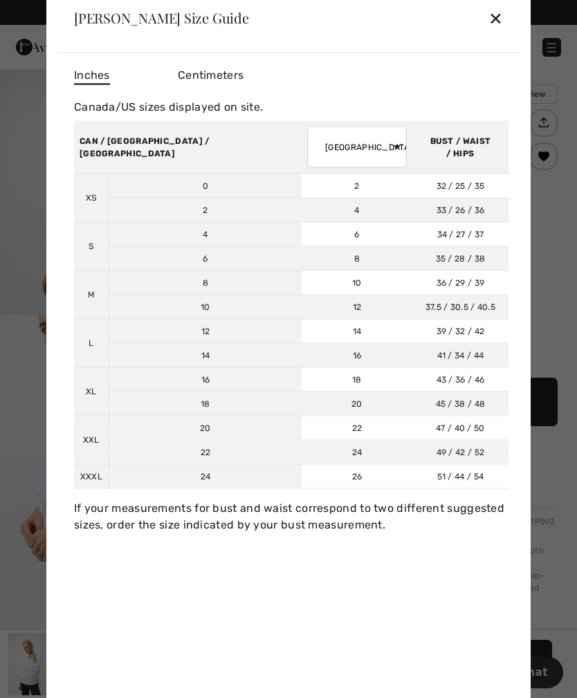
click at [502, 17] on div "✕" at bounding box center [496, 17] width 15 height 29
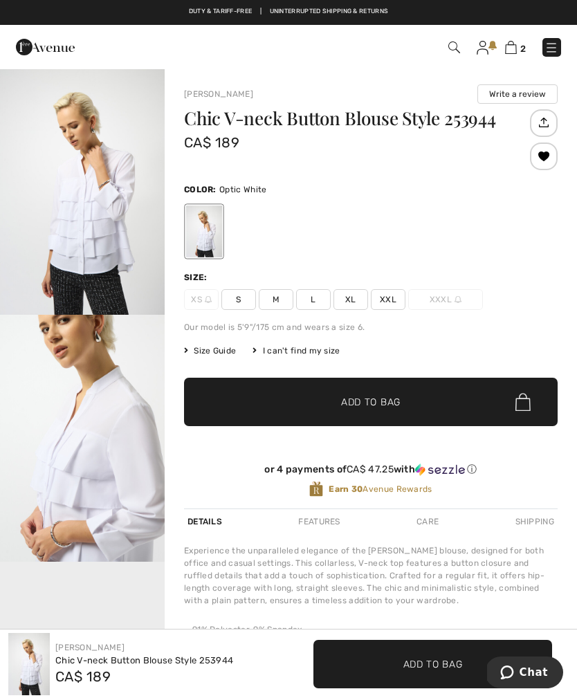
click at [315, 295] on span "L" at bounding box center [313, 299] width 35 height 21
click at [390, 399] on span "Add to Bag" at bounding box center [371, 402] width 60 height 15
click at [515, 51] on img at bounding box center [511, 47] width 12 height 13
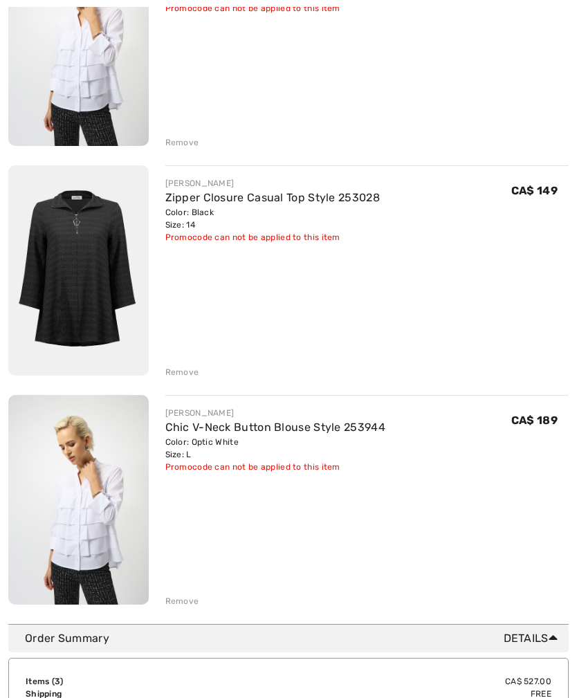
scroll to position [269, 0]
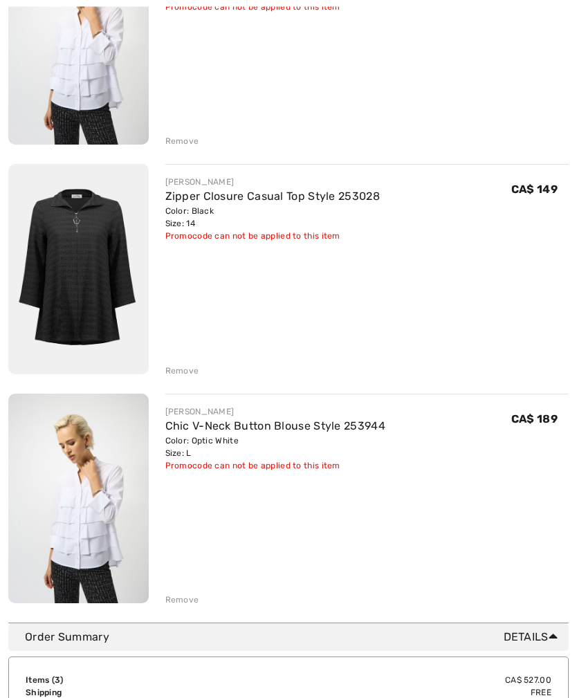
click at [172, 601] on div "Remove" at bounding box center [182, 600] width 34 height 12
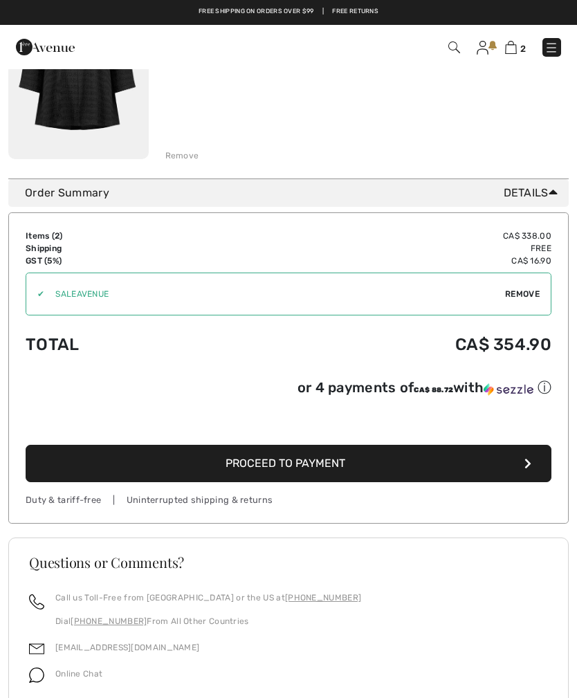
scroll to position [484, 0]
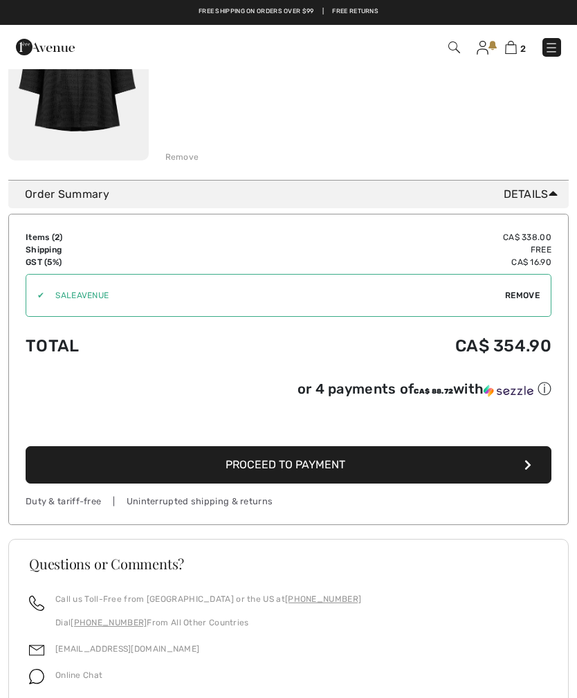
click at [318, 467] on span "Proceed to Payment" at bounding box center [286, 464] width 120 height 13
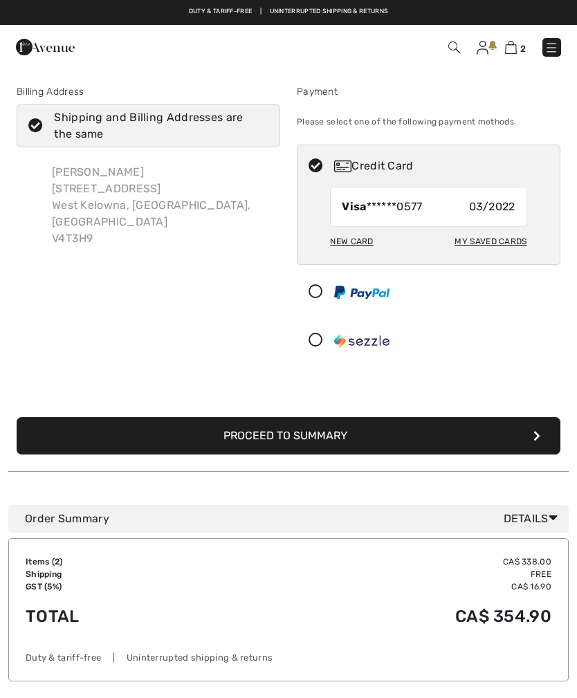
click at [346, 246] on div "New Card" at bounding box center [351, 242] width 43 height 24
radio input "true"
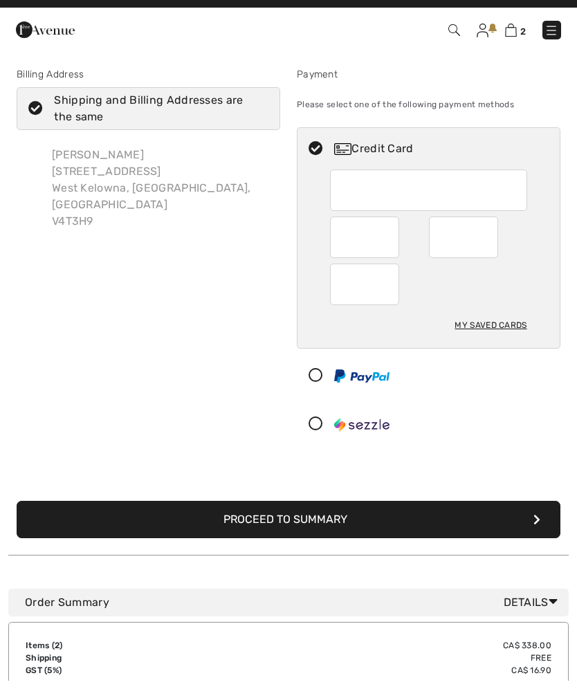
click at [39, 119] on icon at bounding box center [35, 126] width 37 height 15
click at [260, 105] on input "Shipping and Billing Addresses are the same" at bounding box center [264, 126] width 9 height 42
checkbox input "false"
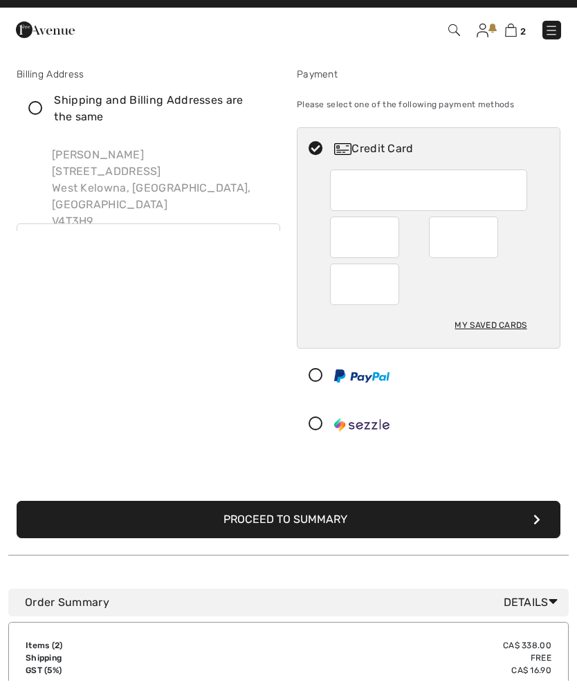
scroll to position [17, 0]
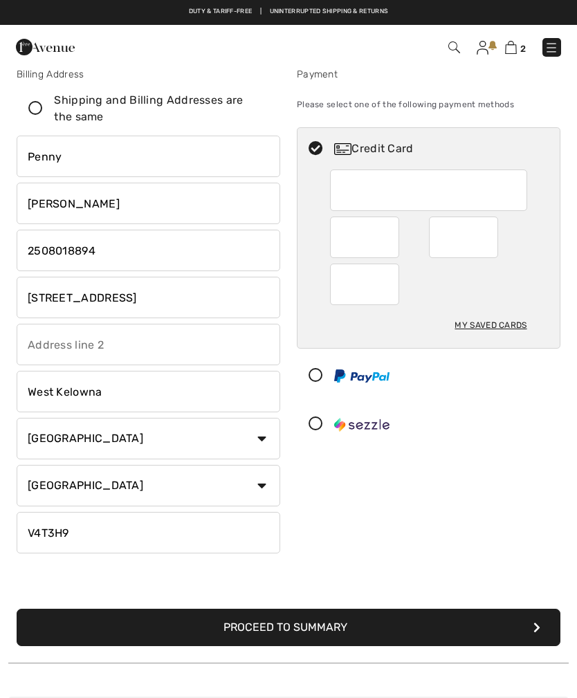
click at [144, 299] on input "1407 Pinot Noir Drive" at bounding box center [149, 298] width 264 height 42
type input "308, Elveden Court SW"
select select "AB"
click at [116, 385] on input "West Kelowna" at bounding box center [149, 392] width 264 height 42
type input "Calgary"
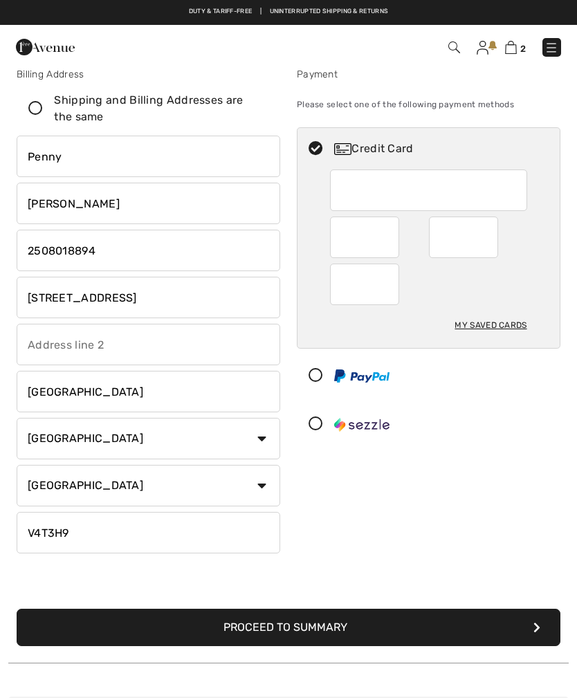
click at [105, 534] on input "V4T3H9" at bounding box center [149, 533] width 264 height 42
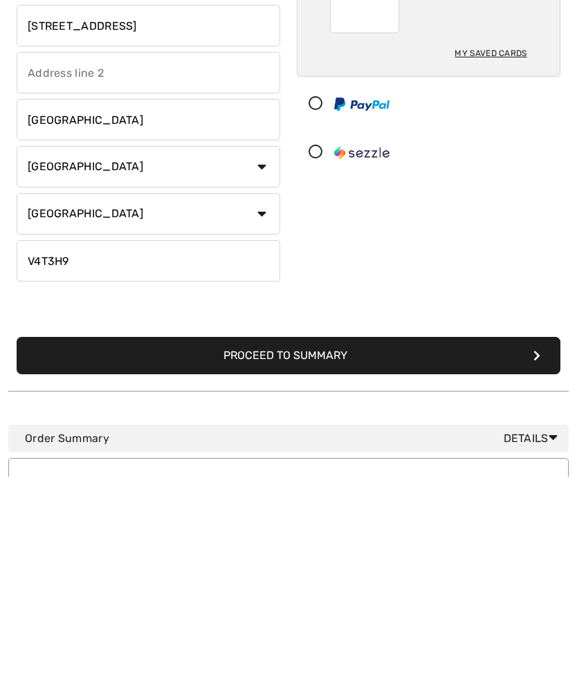
type input "T3H2A9"
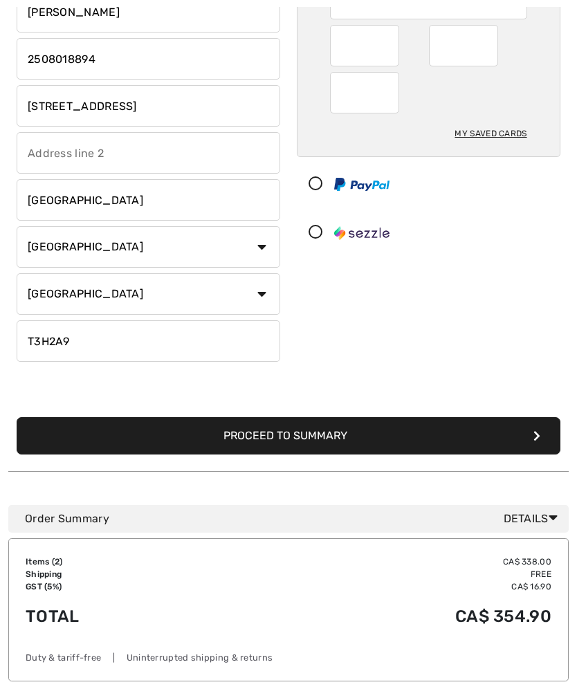
scroll to position [209, 0]
click at [536, 432] on icon "submit" at bounding box center [537, 435] width 7 height 11
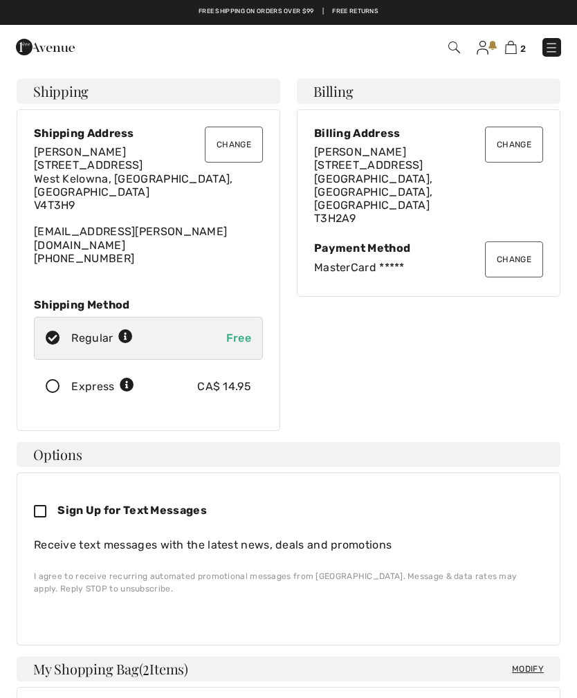
click at [218, 146] on button "Change" at bounding box center [234, 145] width 58 height 36
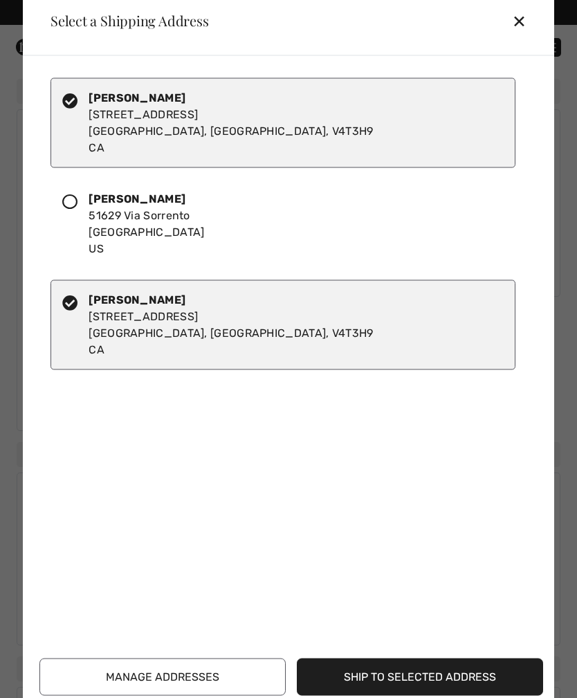
click at [71, 84] on div "Penny Smallwood 1407 Pinot Noir Drive West Kelowna, BC, V4T3H9 CA" at bounding box center [283, 123] width 465 height 90
click at [73, 93] on icon at bounding box center [69, 100] width 15 height 15
click at [62, 210] on div at bounding box center [75, 223] width 26 height 66
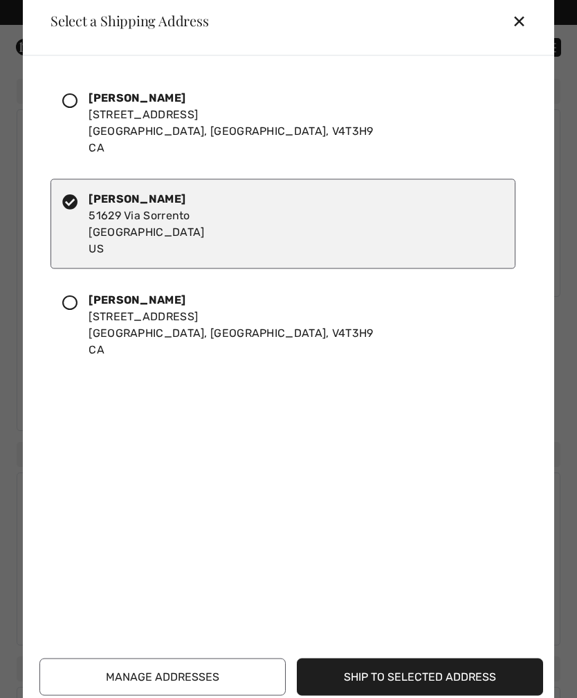
click at [169, 679] on button "Manage Addresses" at bounding box center [162, 676] width 246 height 37
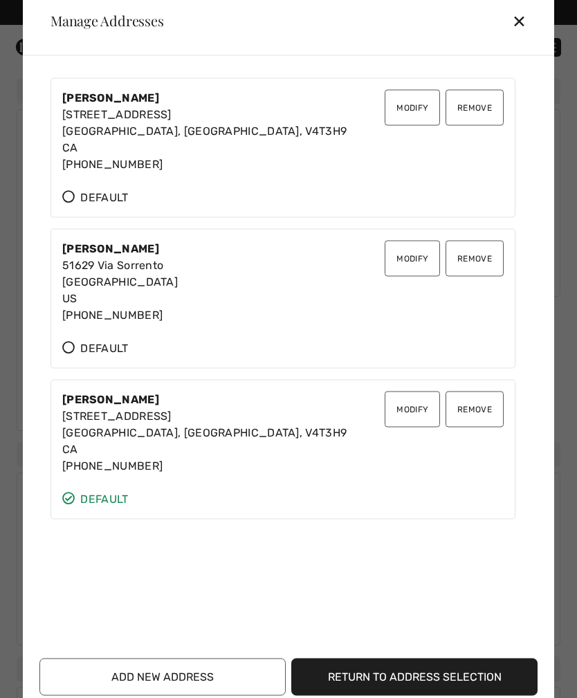
click at [489, 255] on button "Remove" at bounding box center [475, 258] width 58 height 36
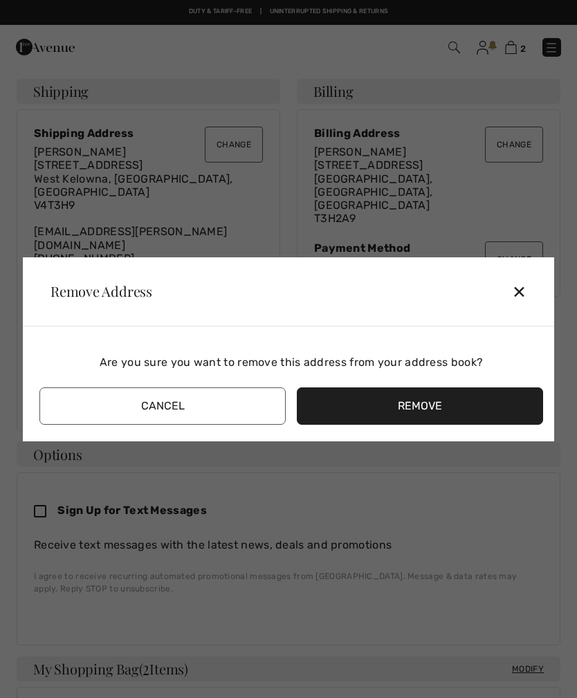
click at [429, 415] on button "Remove" at bounding box center [420, 406] width 246 height 37
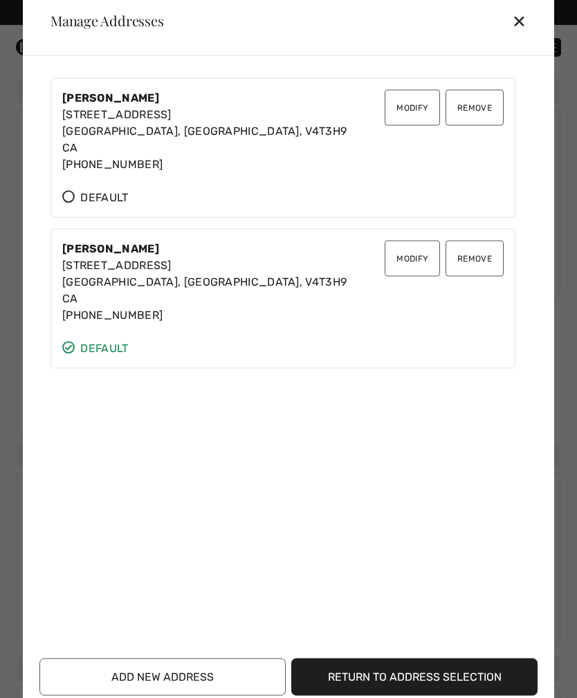
click at [475, 104] on button "Remove" at bounding box center [475, 107] width 58 height 36
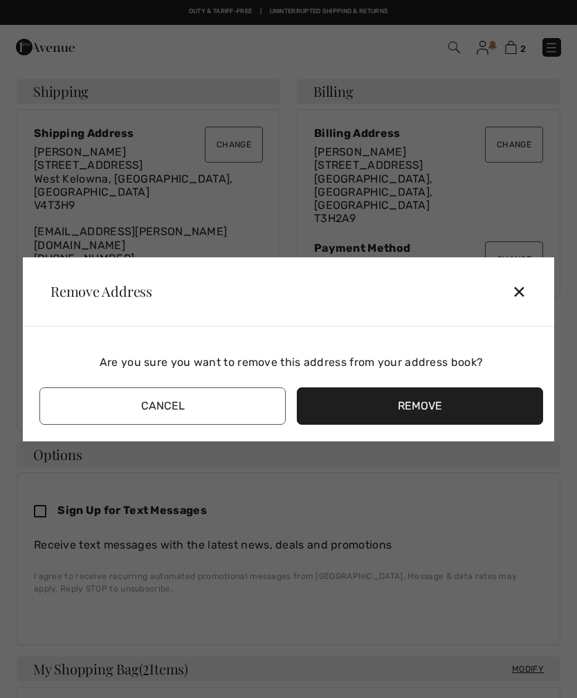
click at [398, 413] on button "Remove" at bounding box center [420, 406] width 246 height 37
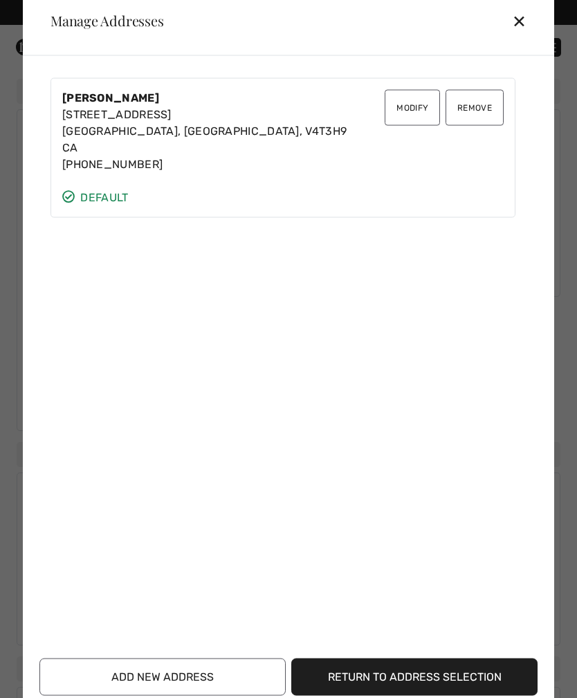
click at [487, 98] on button "Remove" at bounding box center [475, 107] width 58 height 36
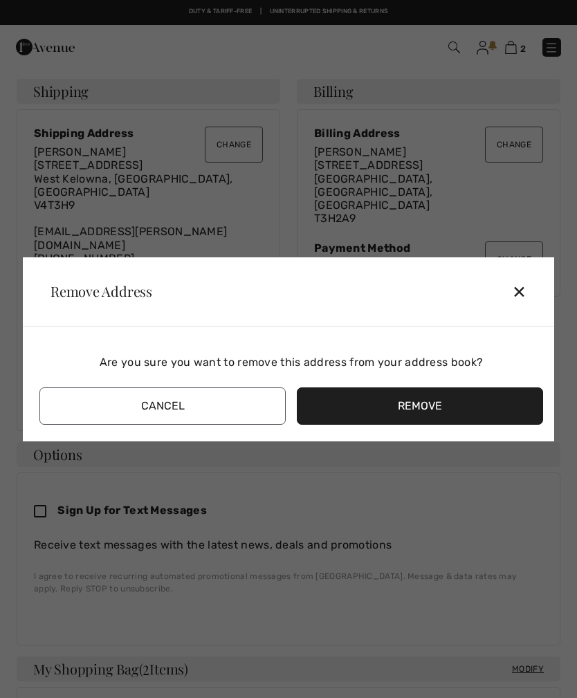
click at [403, 411] on button "Remove" at bounding box center [420, 406] width 246 height 37
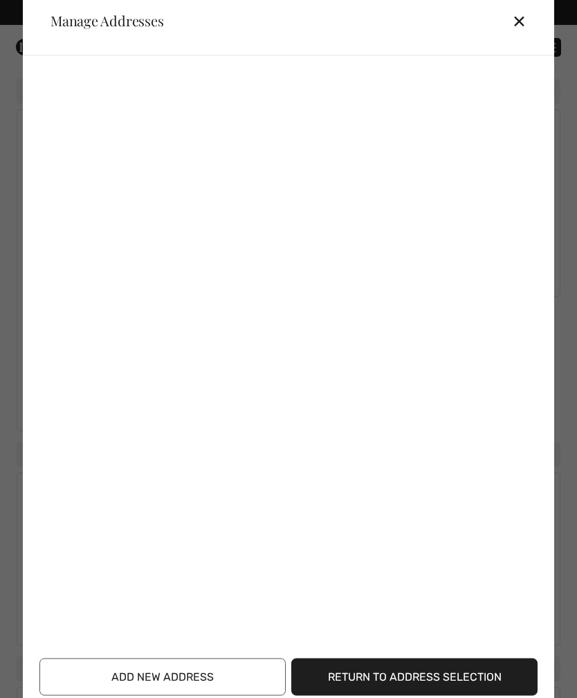
click at [144, 667] on button "Add New Address" at bounding box center [162, 676] width 246 height 37
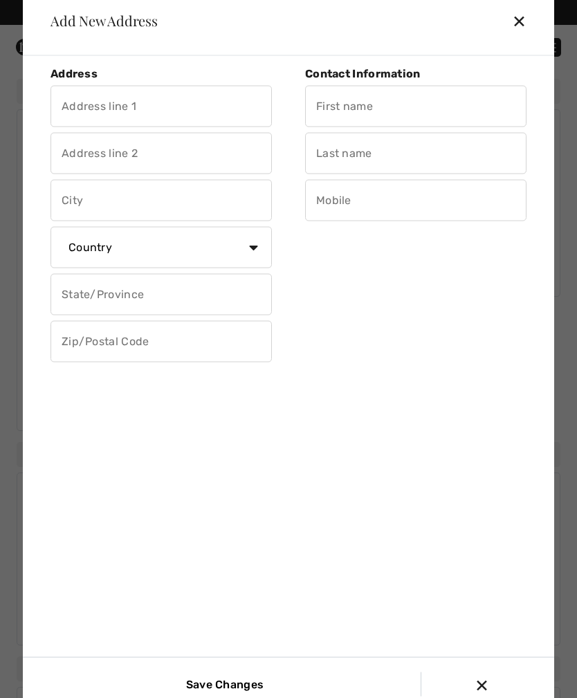
click at [134, 107] on input "text" at bounding box center [161, 106] width 221 height 42
type input "308, Elveden Court SW"
type input "Calgary"
select select "CA"
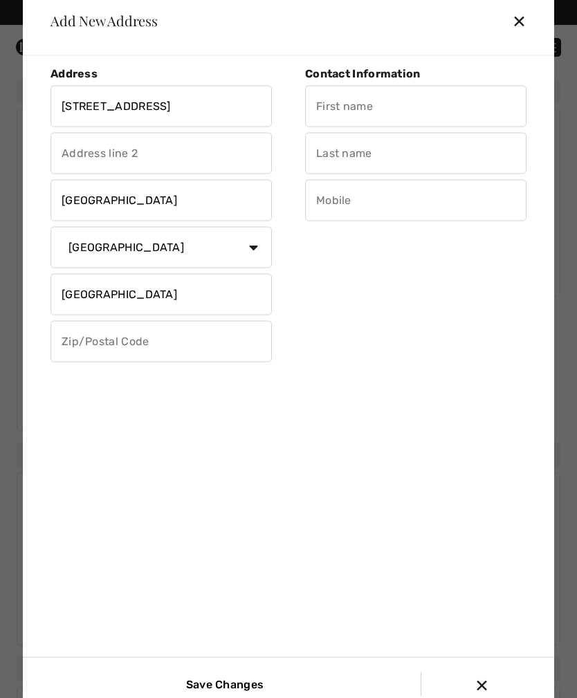
type input "T3H2A9"
click at [253, 297] on select "State/Province Alberta British Columbia Manitoba New Brunswick Newfoundland and…" at bounding box center [161, 294] width 221 height 42
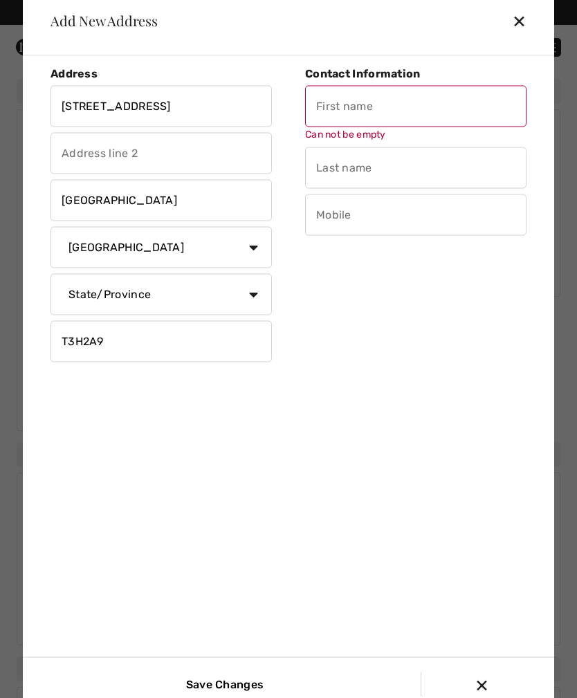
select select "AB"
click at [374, 106] on input "text" at bounding box center [415, 106] width 221 height 42
type input "Penny"
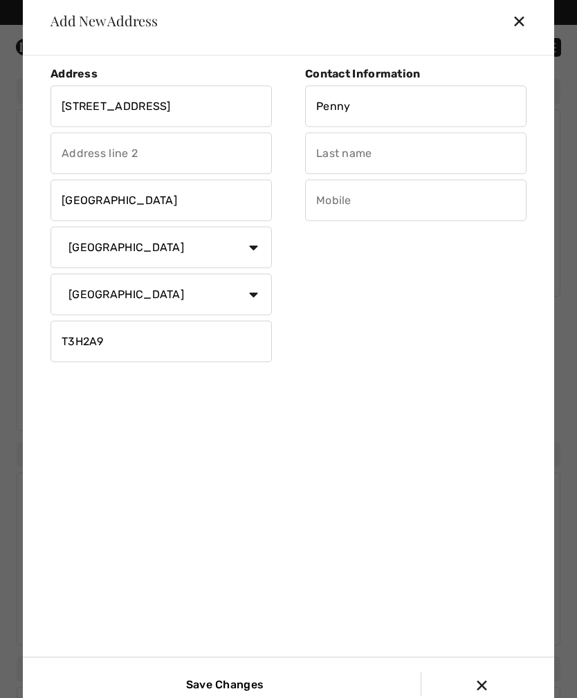
type input "Smallwood"
type input "2508018894"
click at [211, 688] on input "Save Changes" at bounding box center [222, 685] width 93 height 24
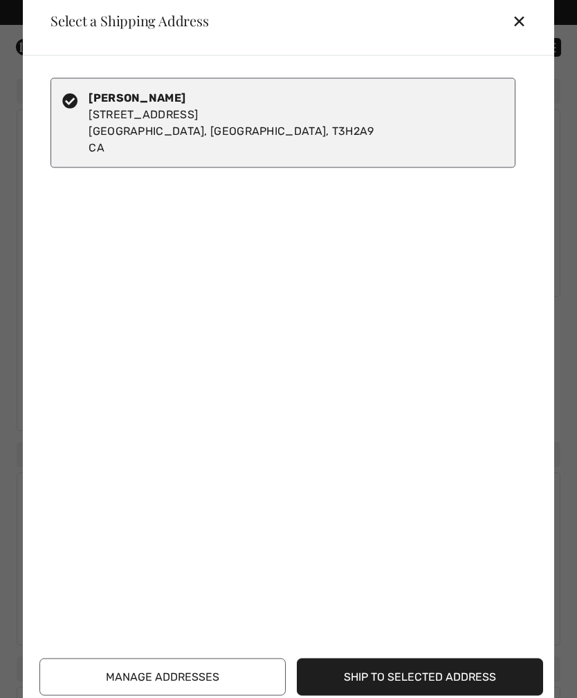
click at [522, 12] on div "✕" at bounding box center [525, 20] width 26 height 29
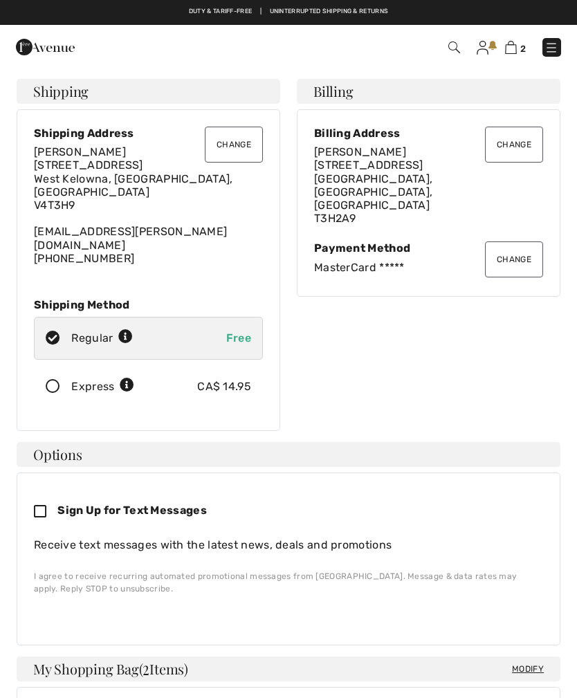
click at [238, 133] on button "Change" at bounding box center [234, 145] width 58 height 36
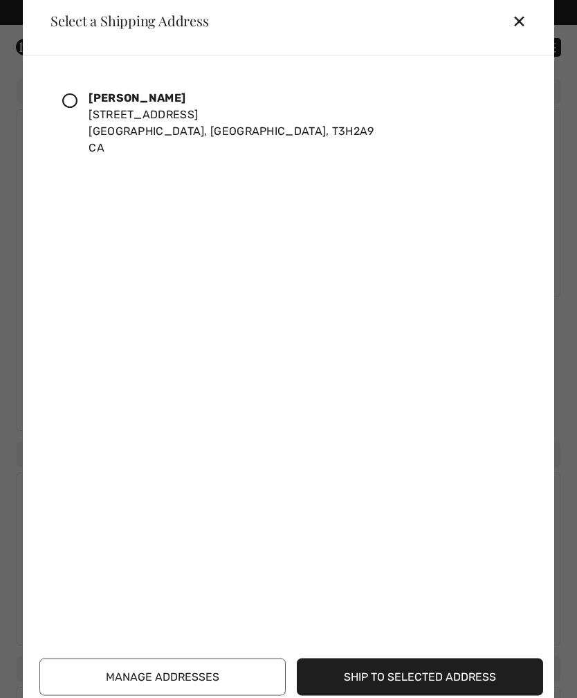
click at [62, 101] on div "Penny Smallwood 308, Elveden Court Sw Calgary, AB, T3H2A9 CA" at bounding box center [283, 123] width 465 height 90
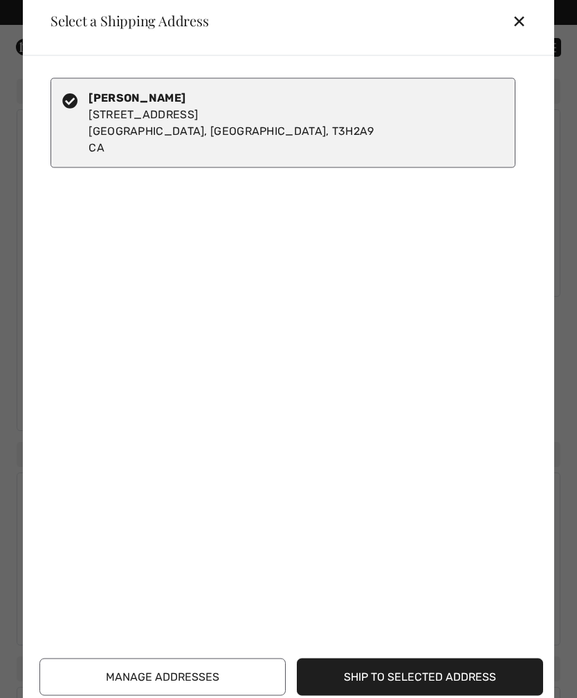
click at [399, 684] on button "Ship to Selected Address" at bounding box center [420, 676] width 246 height 37
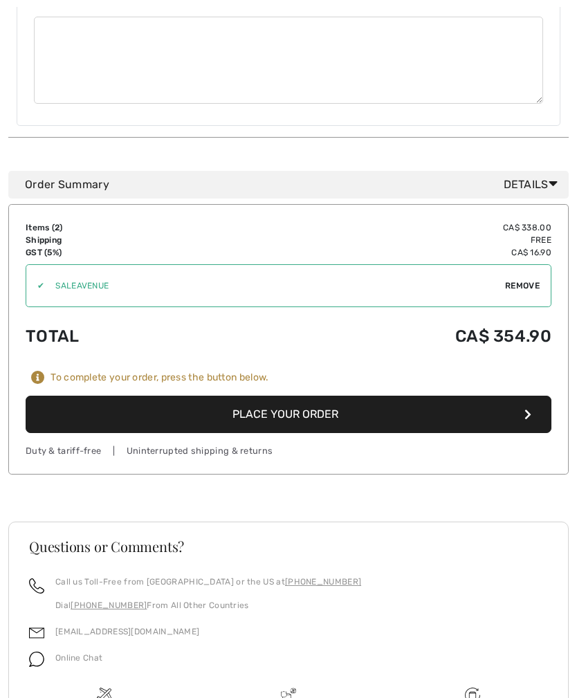
scroll to position [967, 0]
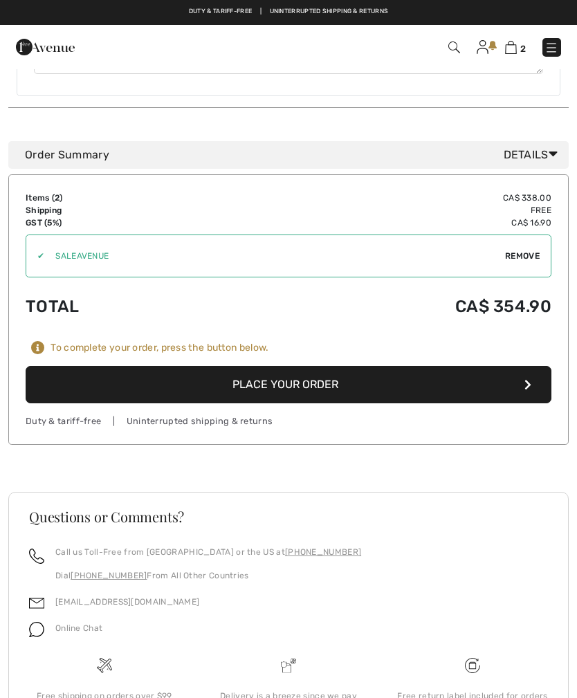
click at [300, 366] on button "Place Your Order" at bounding box center [289, 384] width 526 height 37
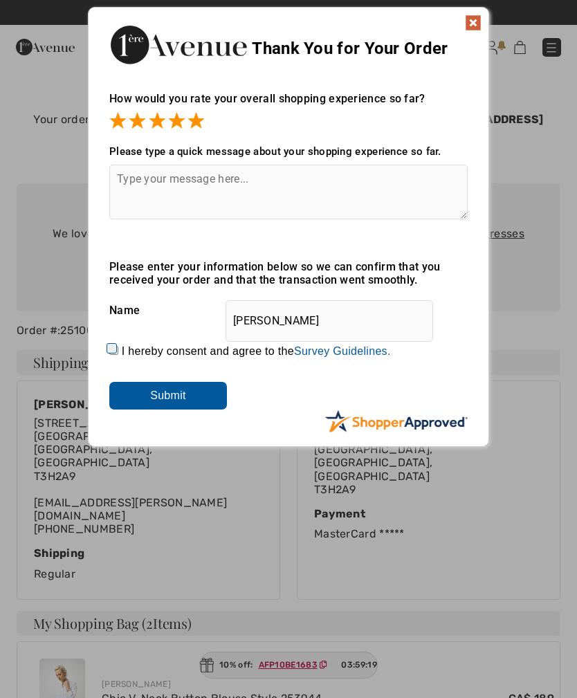
click at [167, 406] on input "Submit" at bounding box center [168, 396] width 118 height 28
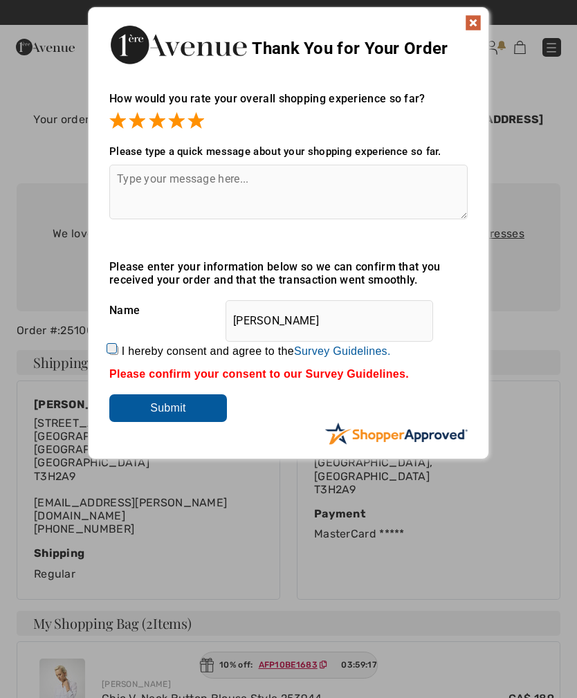
click at [199, 404] on input "Submit" at bounding box center [168, 408] width 118 height 28
click at [472, 17] on img at bounding box center [473, 23] width 17 height 17
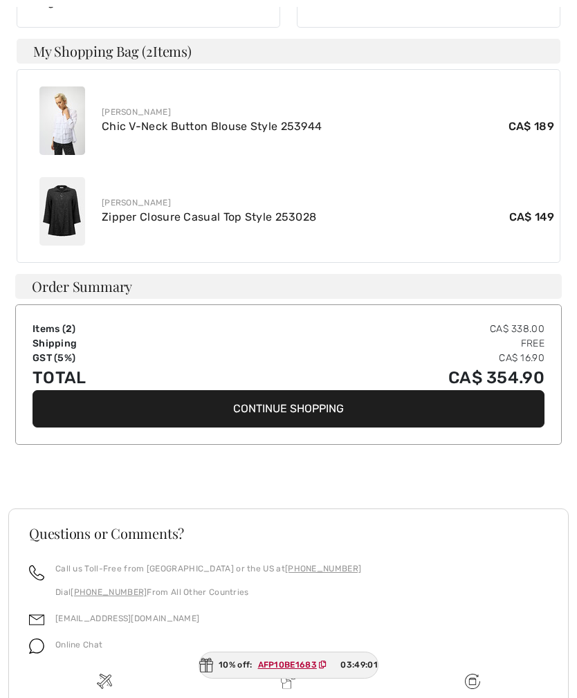
scroll to position [589, 0]
